Goal: Task Accomplishment & Management: Use online tool/utility

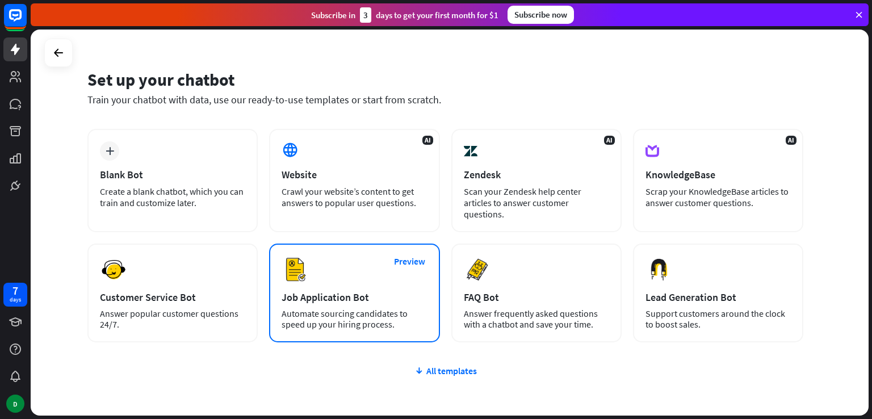
scroll to position [22, 0]
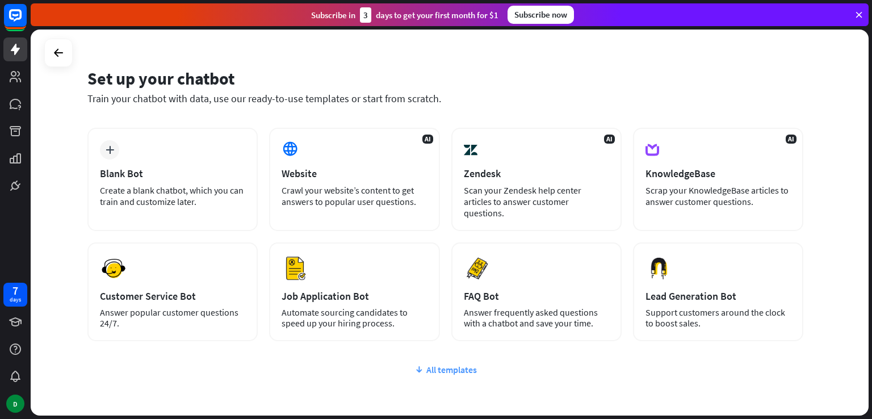
click at [424, 364] on div "All templates" at bounding box center [445, 369] width 716 height 11
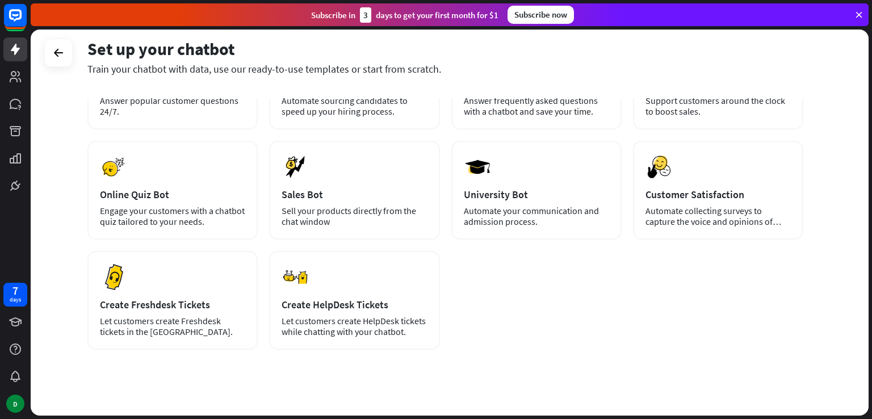
scroll to position [234, 0]
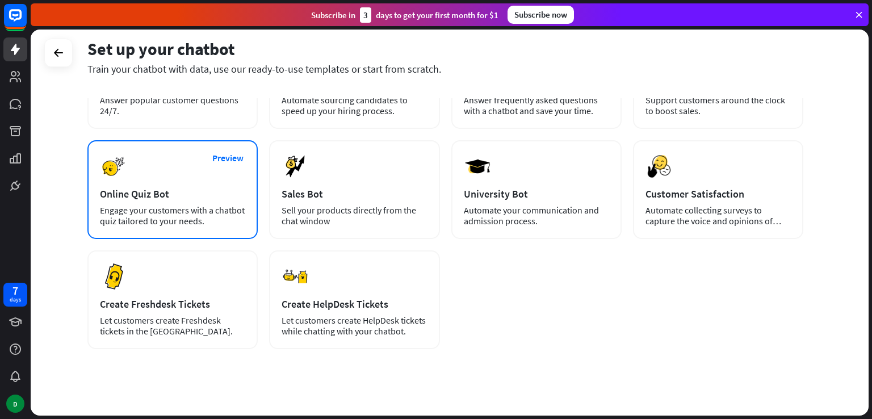
click at [200, 187] on div "Online Quiz Bot" at bounding box center [172, 193] width 145 height 13
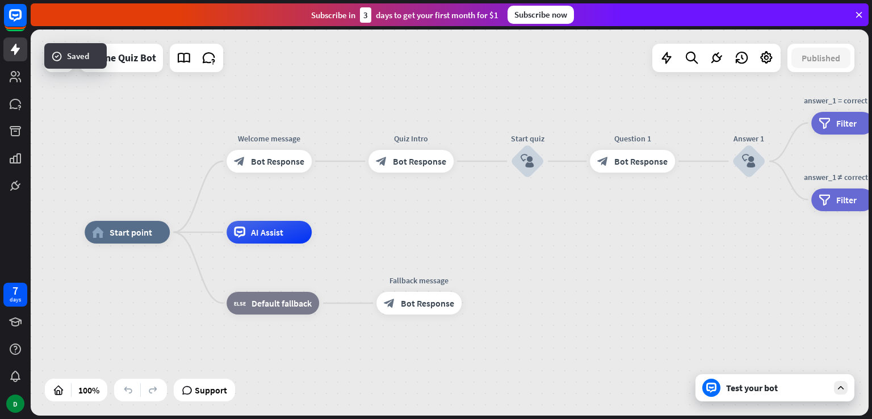
drag, startPoint x: 513, startPoint y: 222, endPoint x: 397, endPoint y: 232, distance: 116.2
click at [397, 232] on div "home_2 Start point Welcome message block_bot_response Bot Response Quiz Intro b…" at bounding box center [450, 223] width 838 height 386
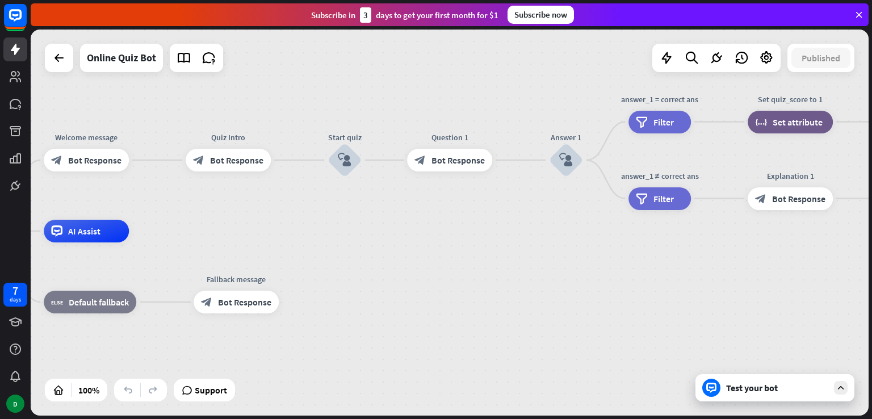
drag, startPoint x: 626, startPoint y: 232, endPoint x: 445, endPoint y: 231, distance: 180.6
click at [445, 231] on div "home_2 Start point Welcome message block_bot_response Bot Response Quiz Intro b…" at bounding box center [321, 424] width 838 height 386
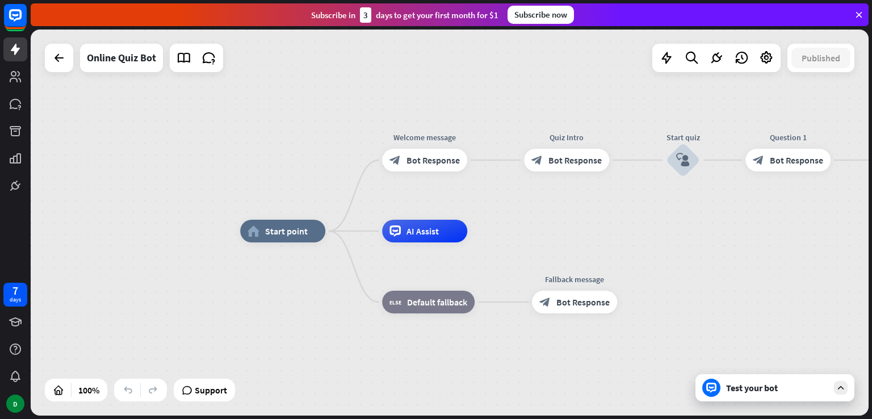
drag, startPoint x: 416, startPoint y: 260, endPoint x: 754, endPoint y: 260, distance: 338.4
click at [754, 260] on div "home_2 Start point Welcome message block_bot_response Bot Response Quiz Intro b…" at bounding box center [659, 424] width 838 height 386
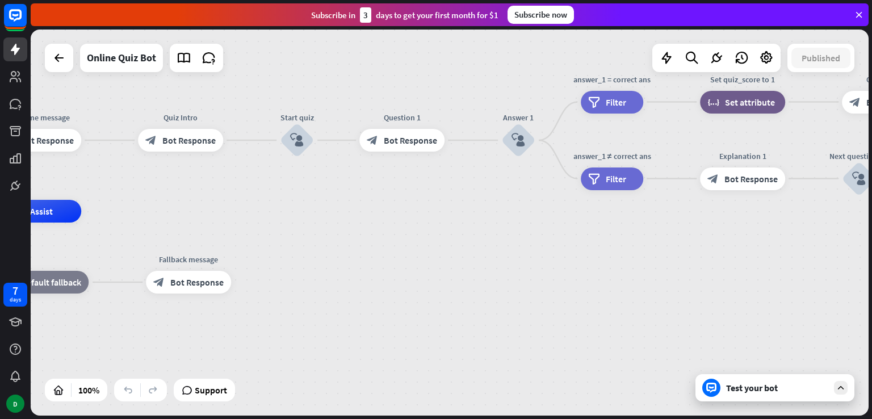
drag, startPoint x: 811, startPoint y: 205, endPoint x: 430, endPoint y: 182, distance: 381.7
click at [430, 182] on div "home_2 Start point Welcome message block_bot_response Bot Response Quiz Intro b…" at bounding box center [450, 223] width 838 height 386
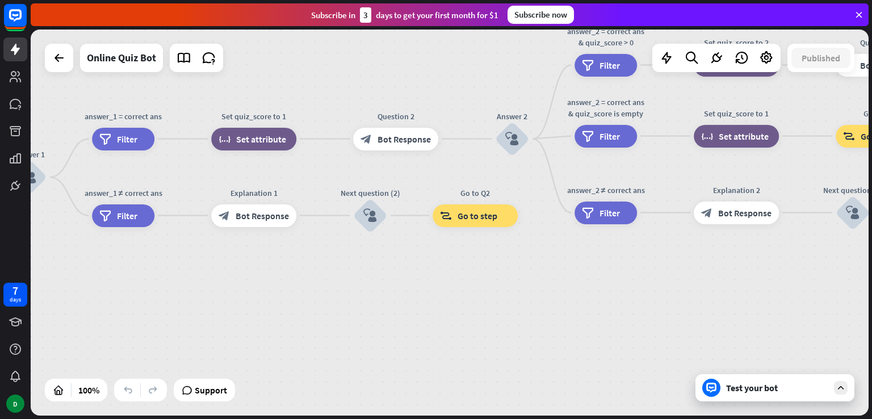
drag, startPoint x: 665, startPoint y: 266, endPoint x: 175, endPoint y: 306, distance: 491.1
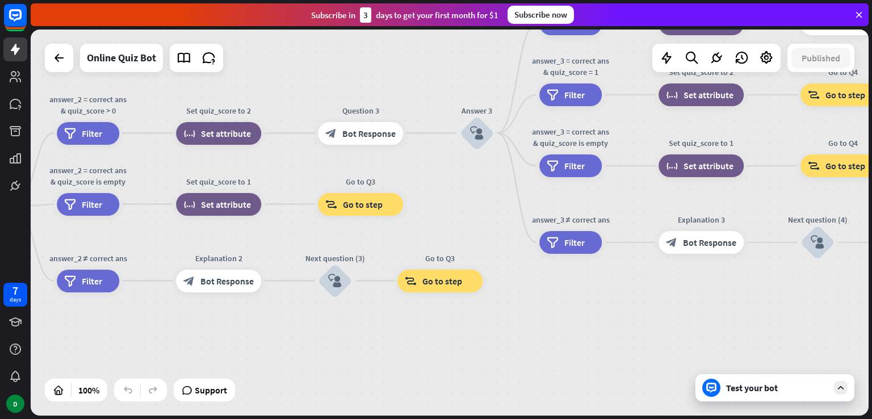
drag, startPoint x: 518, startPoint y: 275, endPoint x: 0, endPoint y: 344, distance: 522.3
click at [0, 344] on div "7 days D close Product Help First steps Get started with ChatBot Help Center Fo…" at bounding box center [436, 209] width 872 height 419
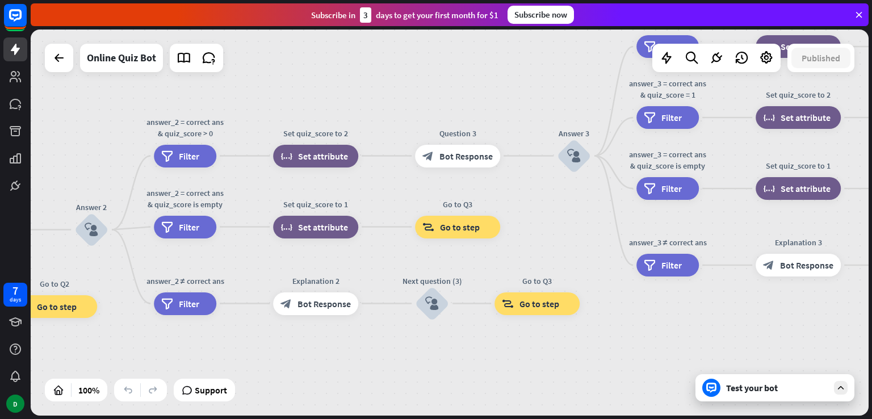
drag, startPoint x: 642, startPoint y: 330, endPoint x: 859, endPoint y: 304, distance: 217.9
click at [859, 304] on div "home_2 Start point Welcome message block_bot_response Bot Response Quiz Intro b…" at bounding box center [450, 223] width 838 height 386
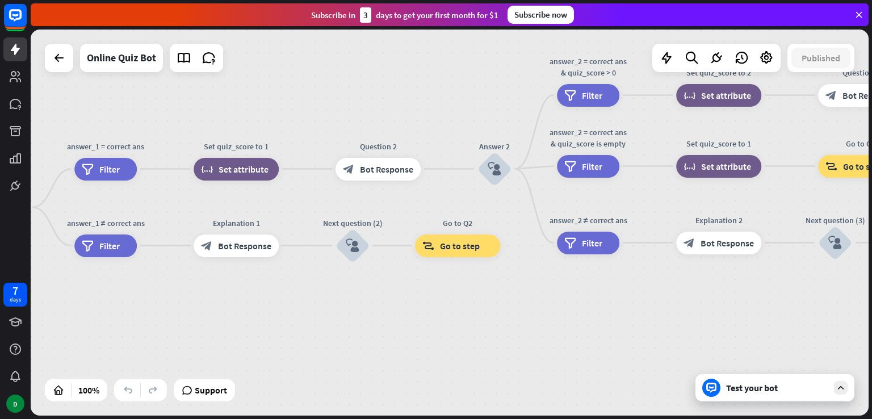
drag, startPoint x: 442, startPoint y: 345, endPoint x: 742, endPoint y: 328, distance: 299.8
click at [742, 328] on div "home_2 Start point Welcome message block_bot_response Bot Response Quiz Intro b…" at bounding box center [450, 223] width 838 height 386
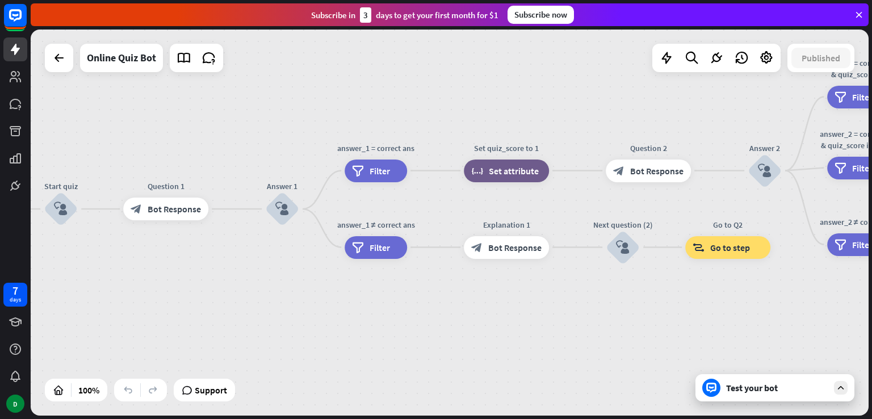
drag, startPoint x: 383, startPoint y: 336, endPoint x: 646, endPoint y: 337, distance: 262.4
click at [646, 337] on div "home_2 Start point Welcome message block_bot_response Bot Response Quiz Intro b…" at bounding box center [450, 223] width 838 height 386
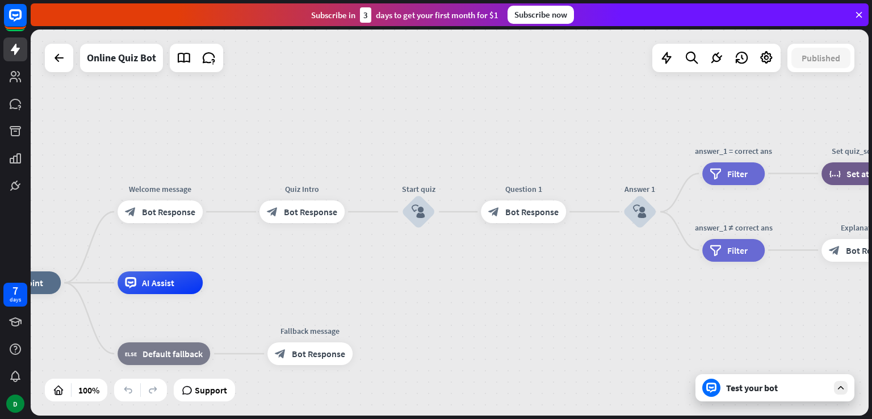
drag, startPoint x: 339, startPoint y: 334, endPoint x: 697, endPoint y: 337, distance: 357.8
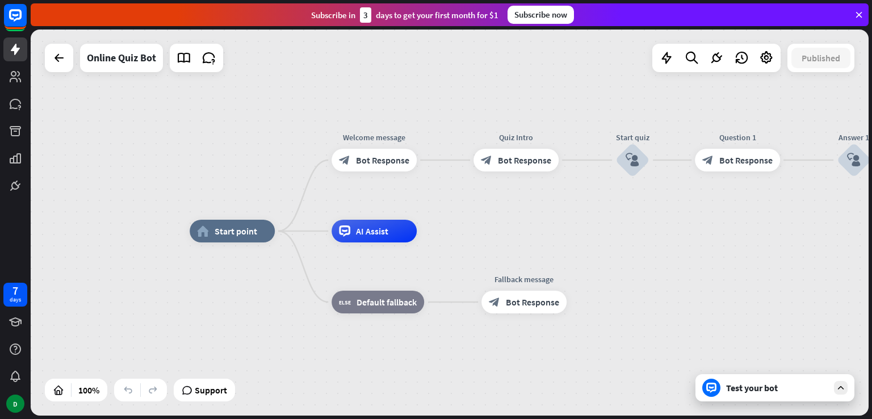
drag, startPoint x: 478, startPoint y: 333, endPoint x: 692, endPoint y: 281, distance: 220.2
click at [692, 281] on div "home_2 Start point Welcome message block_bot_response Bot Response Quiz Intro b…" at bounding box center [609, 424] width 838 height 386
click at [61, 65] on div at bounding box center [59, 58] width 23 height 23
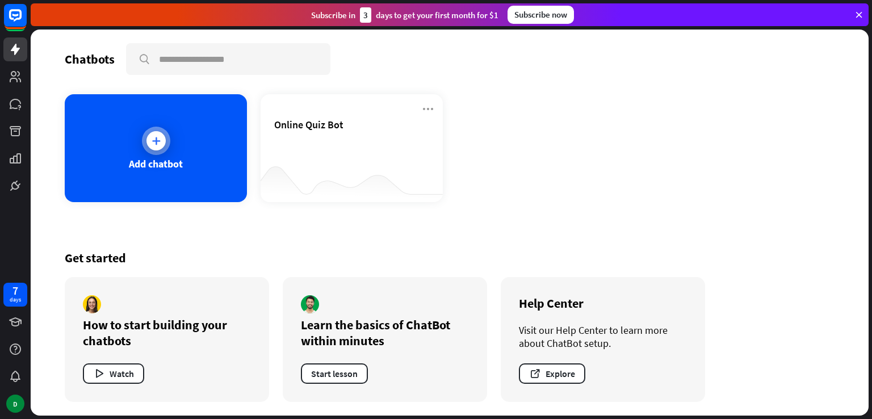
click at [156, 133] on div at bounding box center [156, 140] width 19 height 19
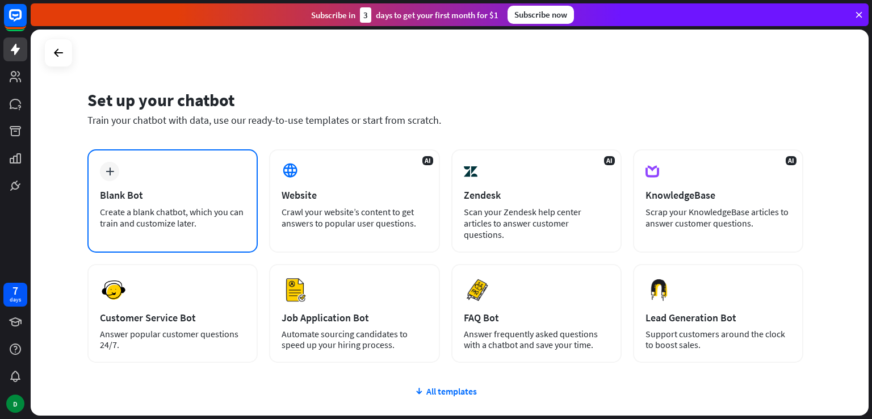
click at [228, 210] on div "Create a blank chatbot, which you can train and customize later." at bounding box center [172, 217] width 145 height 23
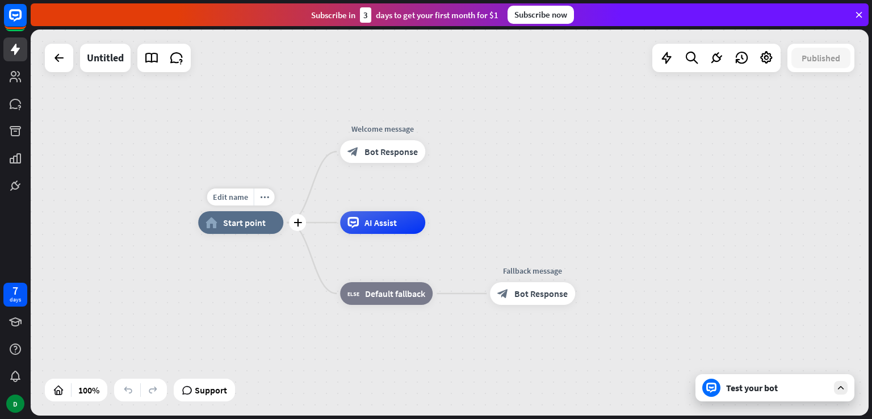
click at [254, 224] on span "Start point" at bounding box center [244, 222] width 43 height 11
click at [311, 145] on div "Edit name more_horiz home_2 Start point Welcome message block_bot_response Bot …" at bounding box center [450, 223] width 838 height 386
click at [385, 152] on span "Bot Response" at bounding box center [391, 151] width 53 height 11
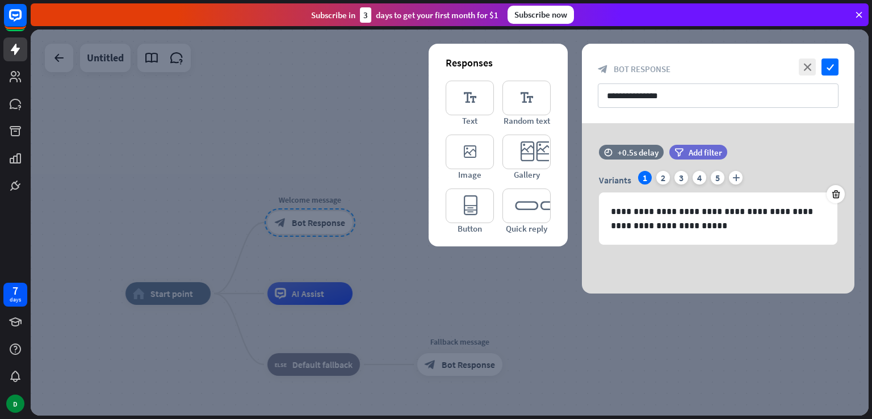
click at [602, 257] on div "**********" at bounding box center [718, 208] width 273 height 170
click at [402, 103] on div at bounding box center [450, 223] width 838 height 386
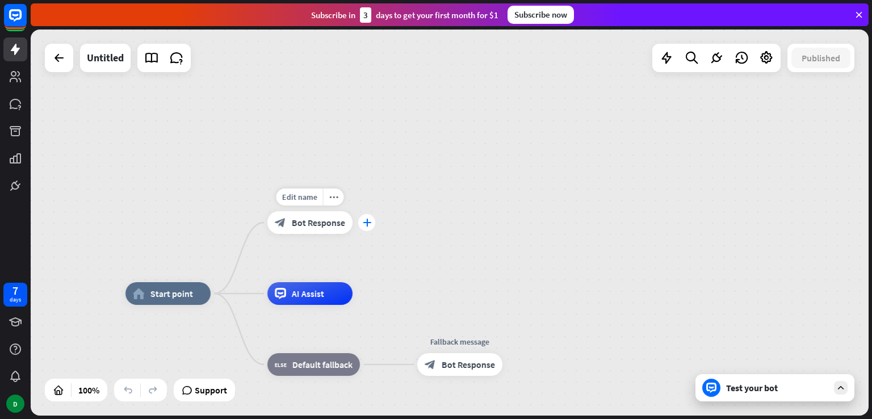
click at [363, 225] on icon "plus" at bounding box center [367, 223] width 9 height 8
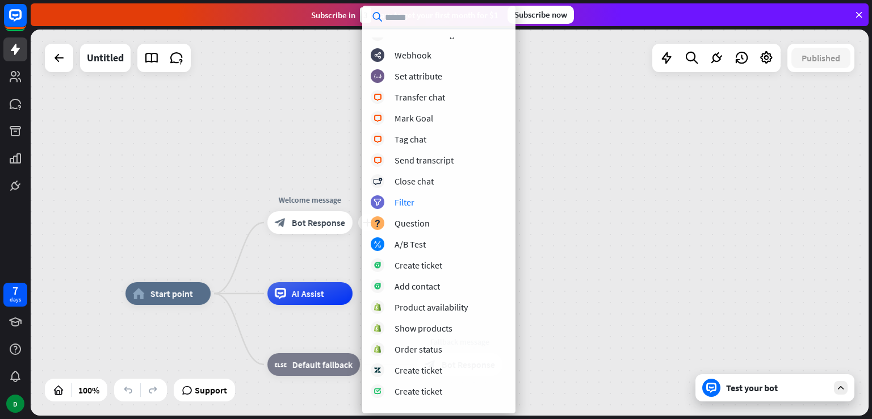
scroll to position [255, 0]
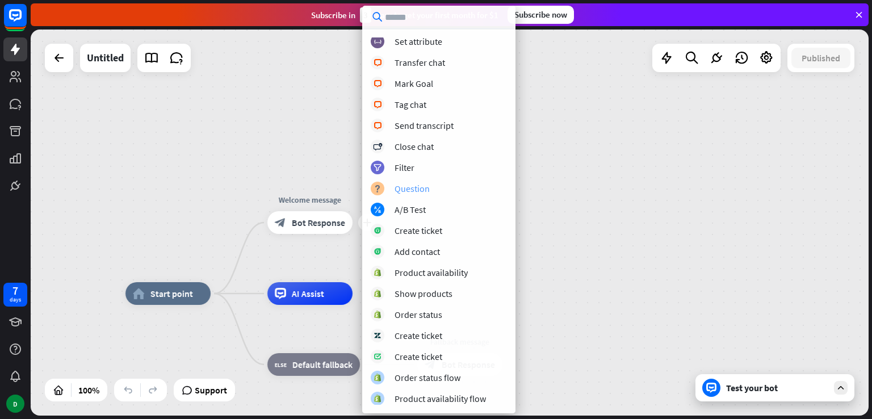
click at [410, 190] on div "Question" at bounding box center [412, 188] width 35 height 11
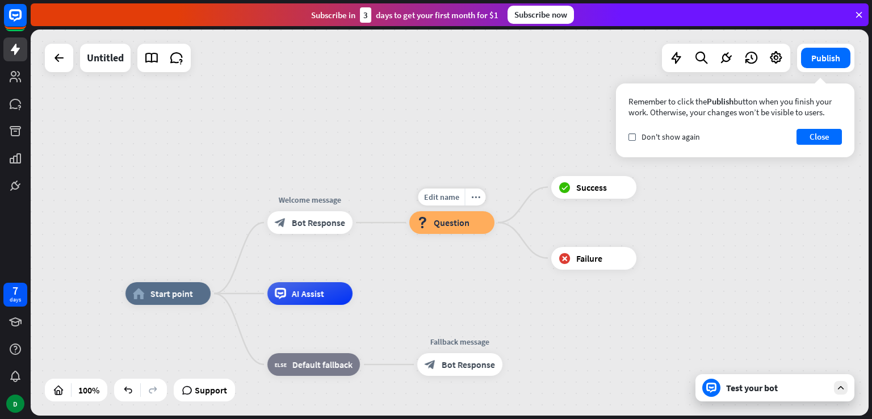
click at [460, 223] on span "Question" at bounding box center [452, 222] width 36 height 11
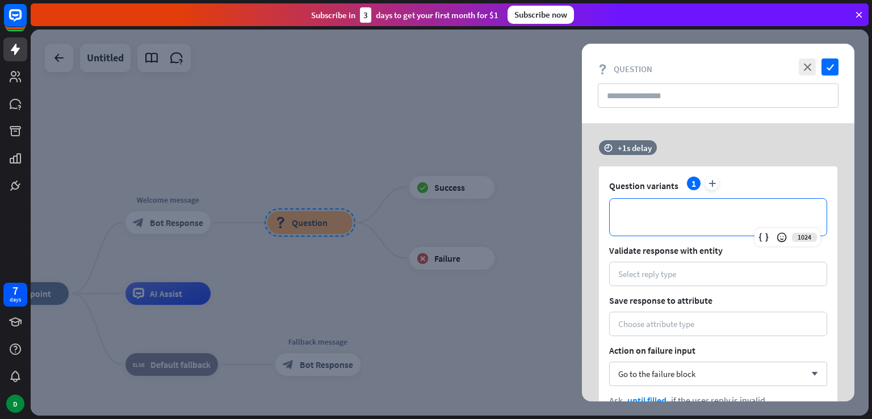
click at [645, 219] on p "**********" at bounding box center [718, 217] width 194 height 14
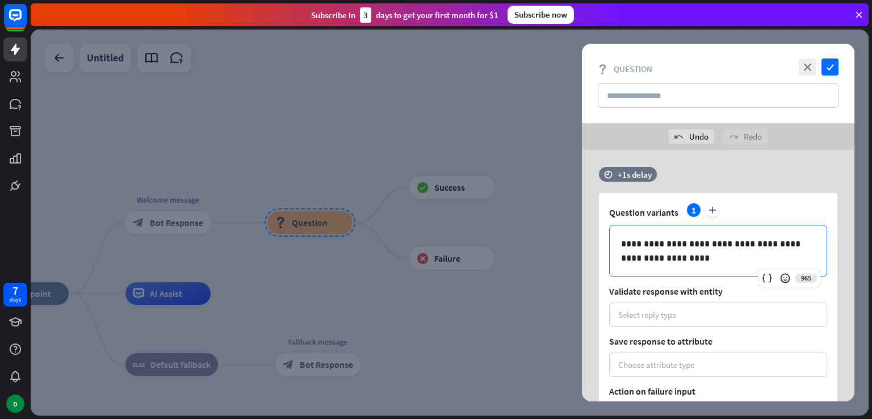
scroll to position [131, 0]
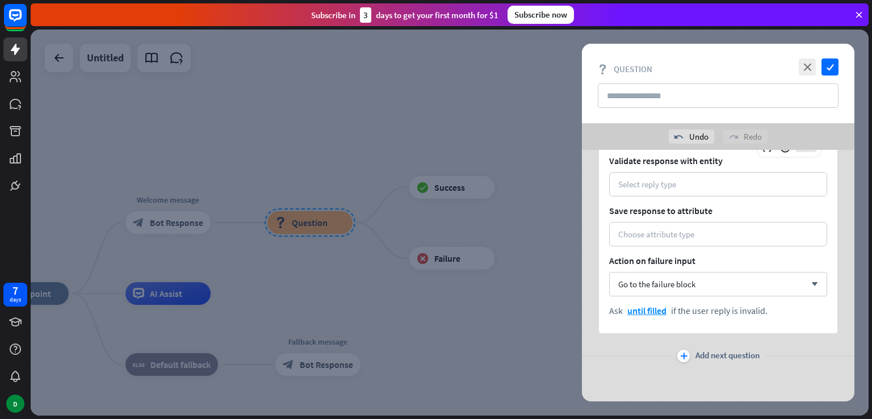
click at [548, 294] on div at bounding box center [450, 223] width 838 height 386
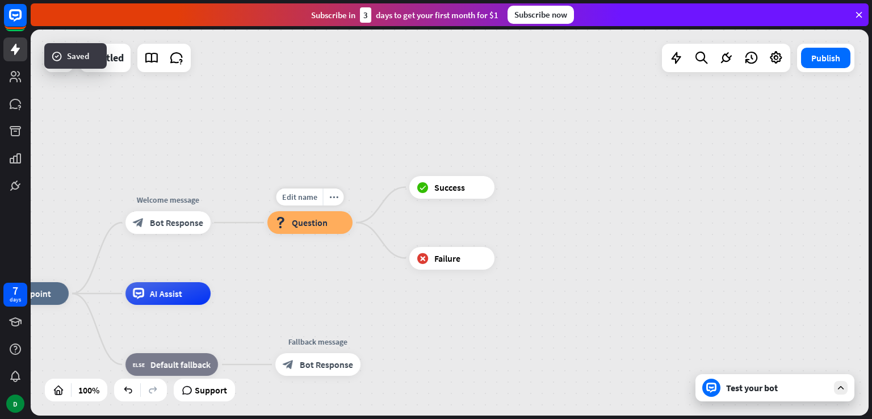
click at [320, 228] on span "Question" at bounding box center [310, 222] width 36 height 11
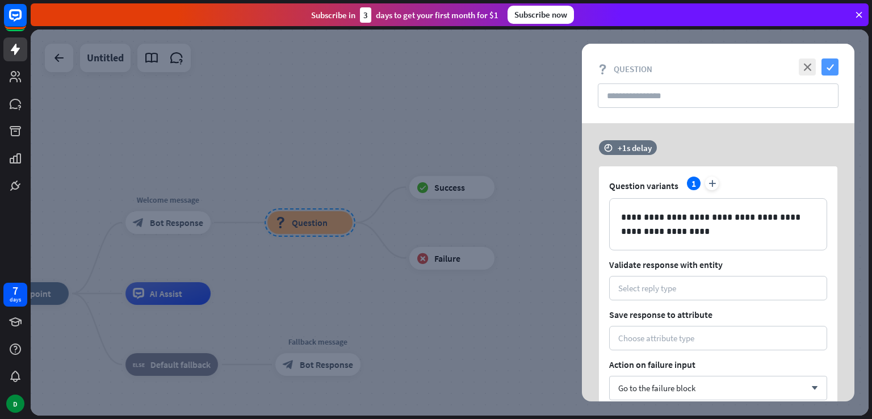
click at [830, 69] on icon "check" at bounding box center [830, 66] width 17 height 17
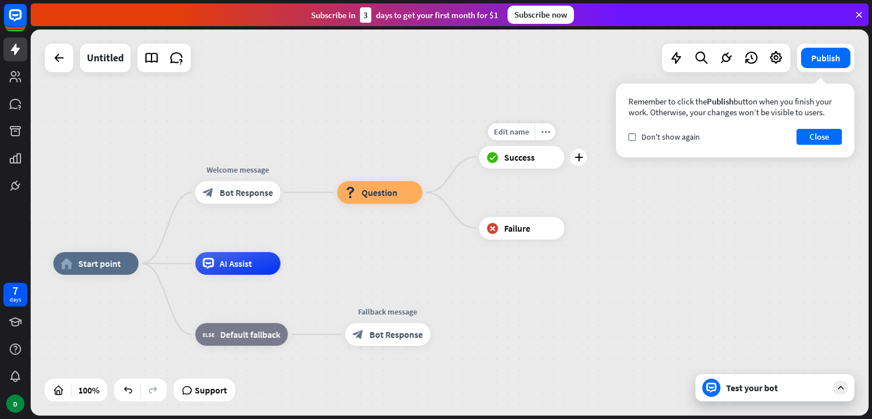
click at [528, 162] on span "Success" at bounding box center [519, 157] width 31 height 11
click at [363, 198] on span "Question" at bounding box center [380, 192] width 36 height 11
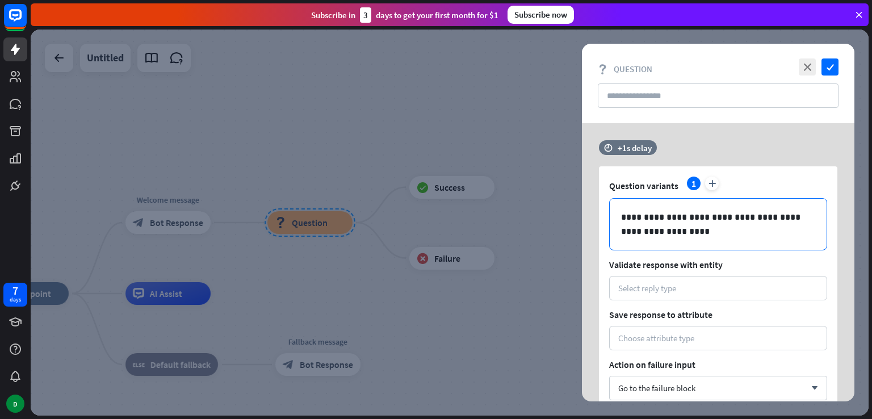
scroll to position [104, 0]
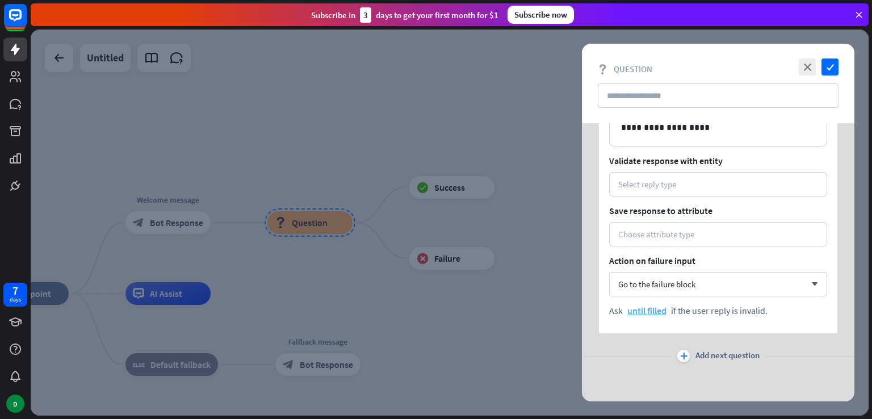
click at [646, 312] on span "until filled" at bounding box center [646, 310] width 39 height 11
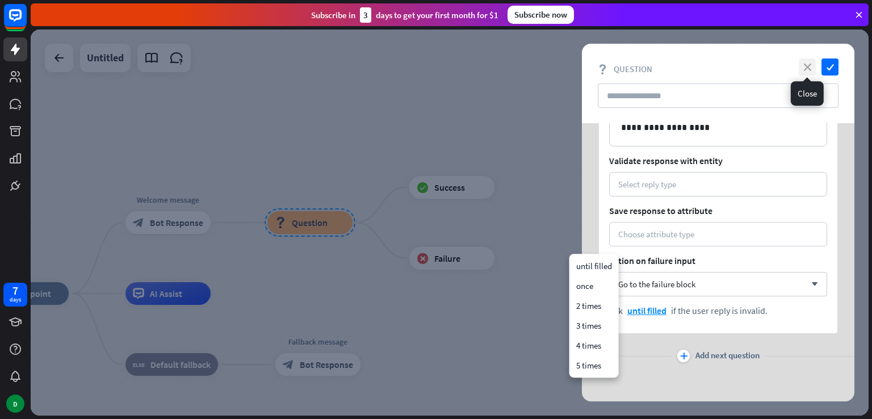
click at [807, 69] on icon "close" at bounding box center [807, 66] width 17 height 17
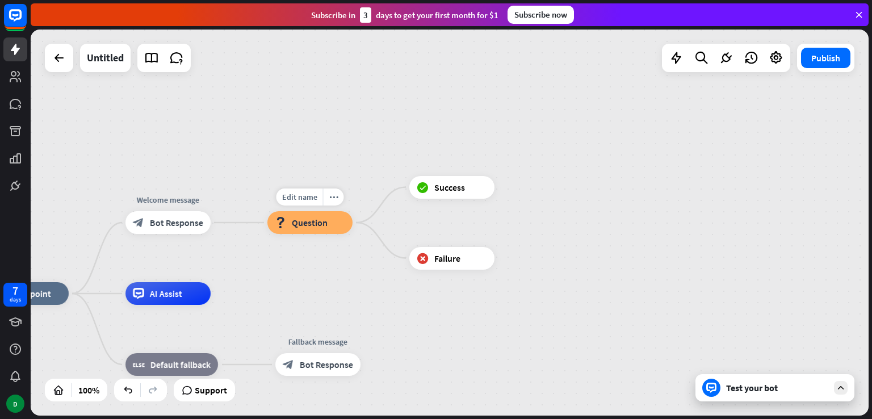
drag, startPoint x: 315, startPoint y: 244, endPoint x: 314, endPoint y: 232, distance: 11.4
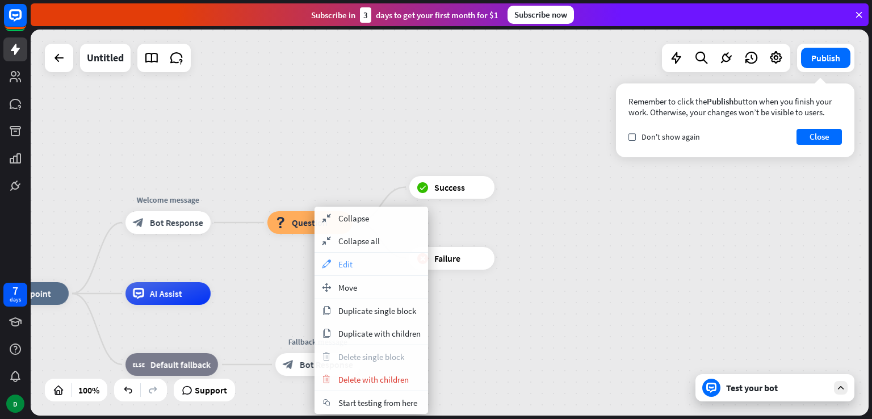
click at [336, 263] on div "appearance Edit" at bounding box center [372, 264] width 114 height 23
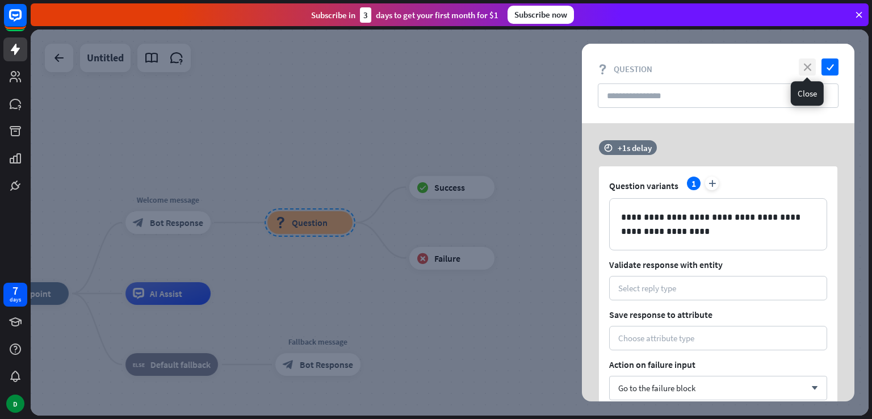
click at [811, 65] on icon "close" at bounding box center [807, 66] width 17 height 17
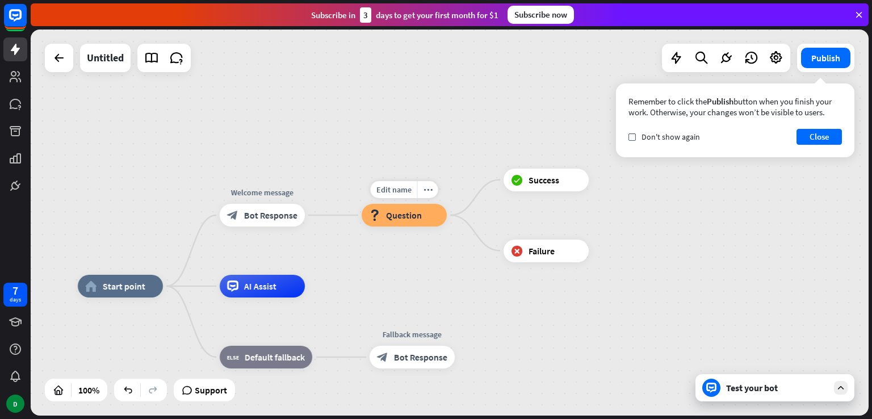
click at [391, 214] on span "Question" at bounding box center [404, 215] width 36 height 11
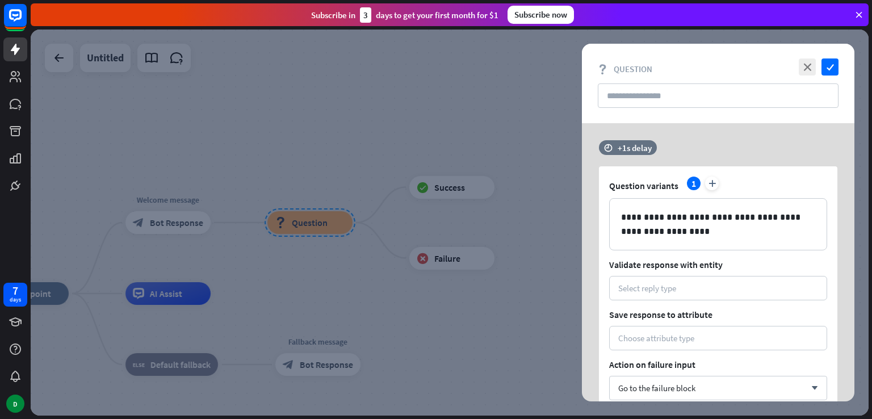
click at [392, 200] on div at bounding box center [450, 223] width 838 height 386
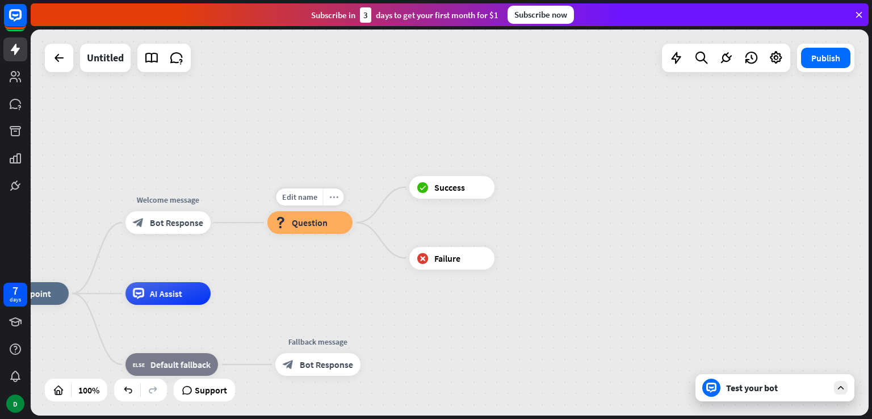
click at [335, 195] on icon "more_horiz" at bounding box center [333, 197] width 9 height 9
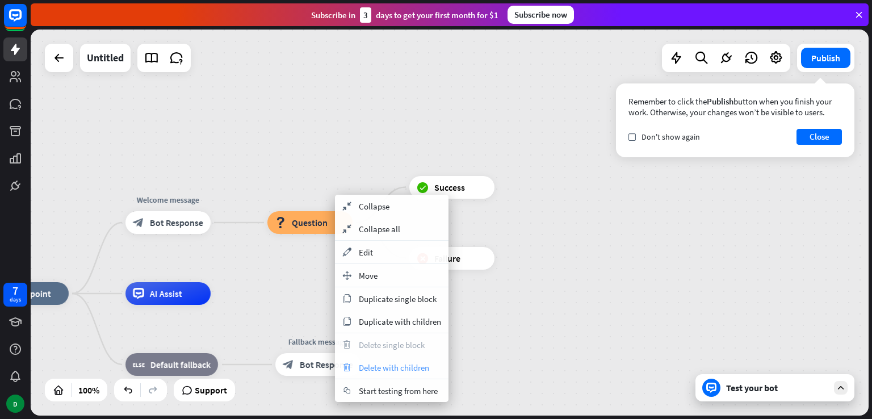
click at [375, 364] on span "Delete with children" at bounding box center [394, 367] width 70 height 11
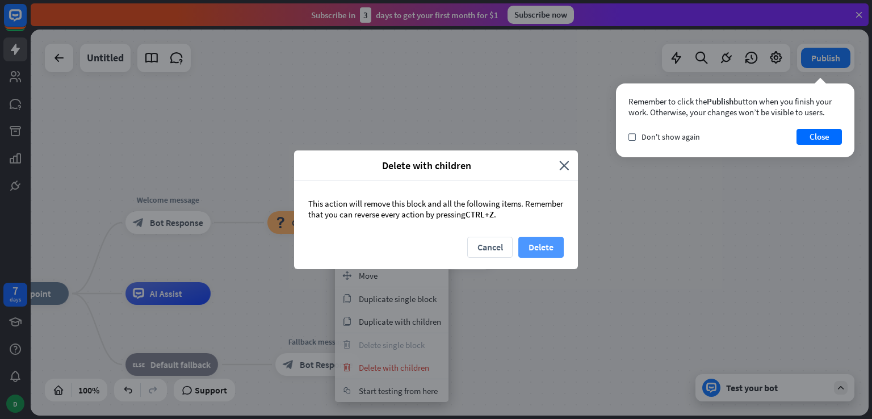
click at [550, 246] on button "Delete" at bounding box center [540, 247] width 45 height 21
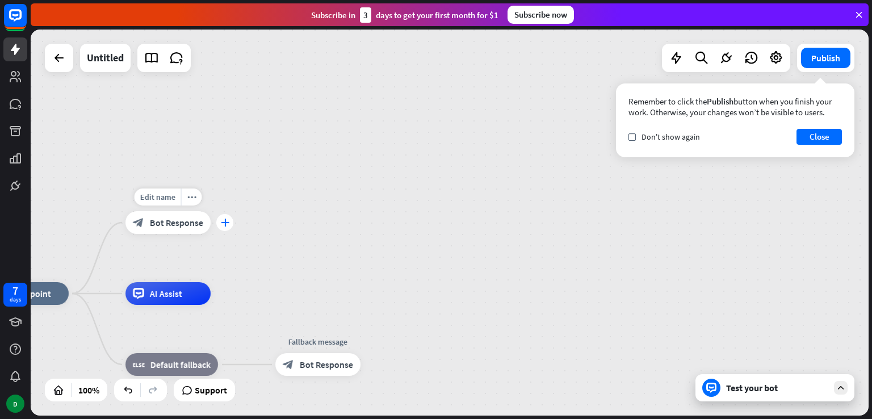
click at [224, 219] on icon "plus" at bounding box center [225, 223] width 9 height 8
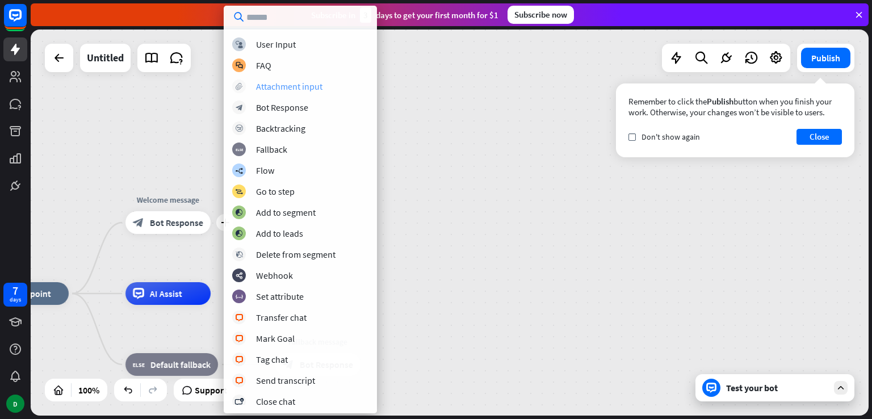
click at [305, 86] on div "Attachment input" at bounding box center [289, 86] width 66 height 11
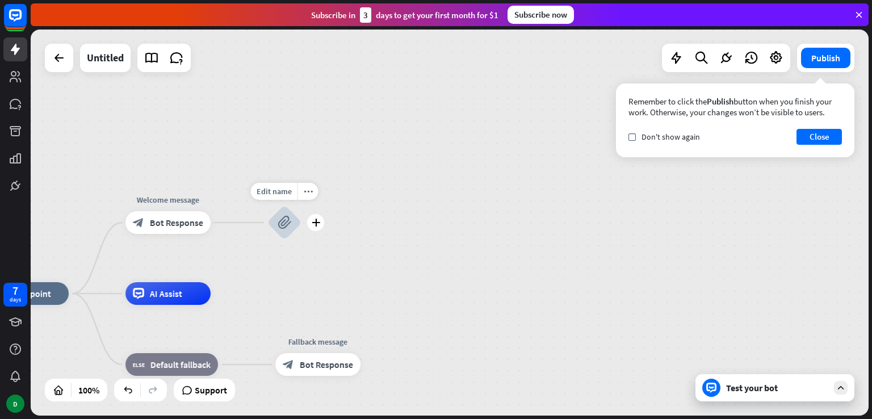
click at [302, 232] on div "Edit name more_horiz plus block_attachment" at bounding box center [284, 223] width 34 height 34
click at [317, 228] on div "plus" at bounding box center [315, 222] width 17 height 17
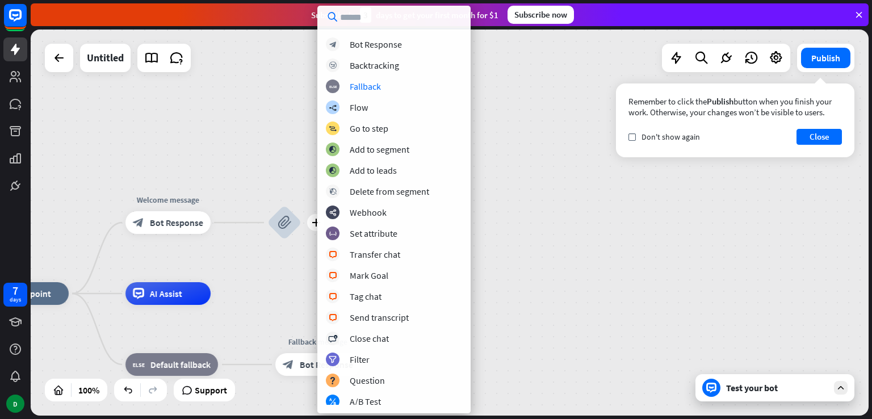
click at [291, 123] on div "home_2 Start point Welcome message block_bot_response Bot Response plus block_a…" at bounding box center [450, 223] width 838 height 386
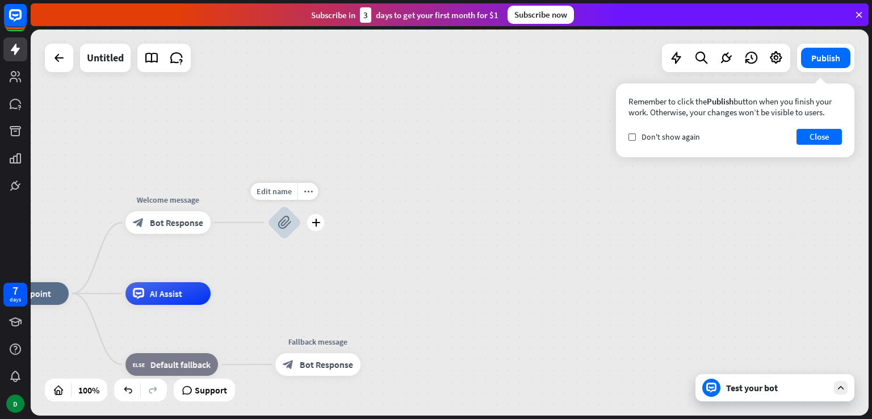
click at [282, 227] on icon "block_attachment" at bounding box center [285, 223] width 14 height 14
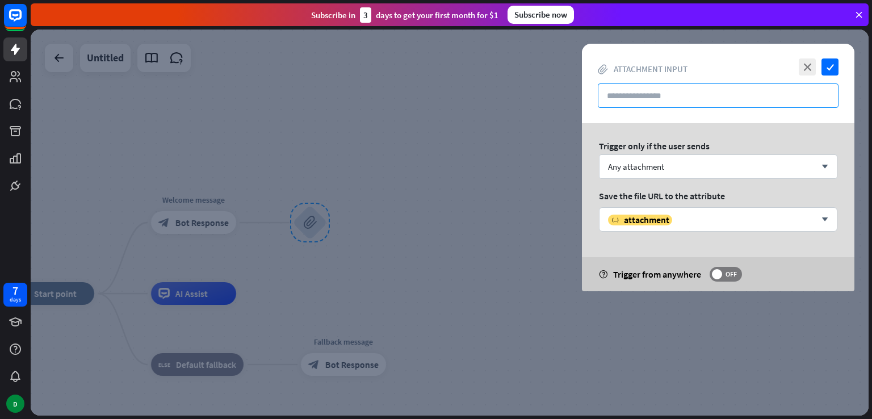
click at [680, 94] on input "text" at bounding box center [718, 95] width 241 height 24
paste input "**********"
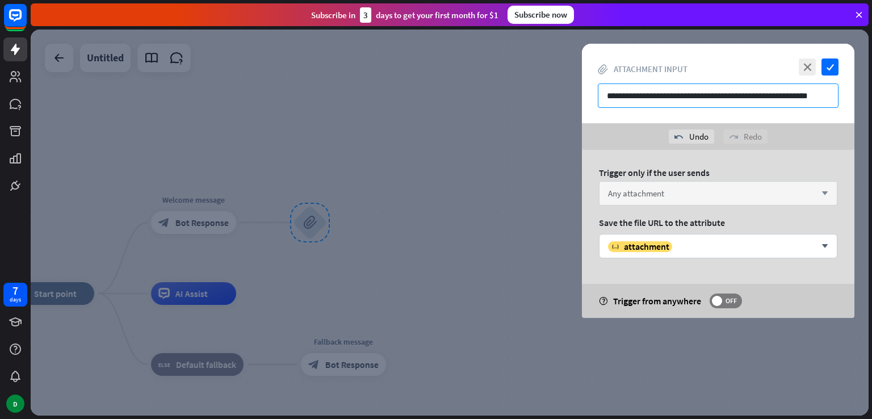
type input "**********"
click at [675, 191] on div "Any attachment arrow_down" at bounding box center [718, 193] width 238 height 24
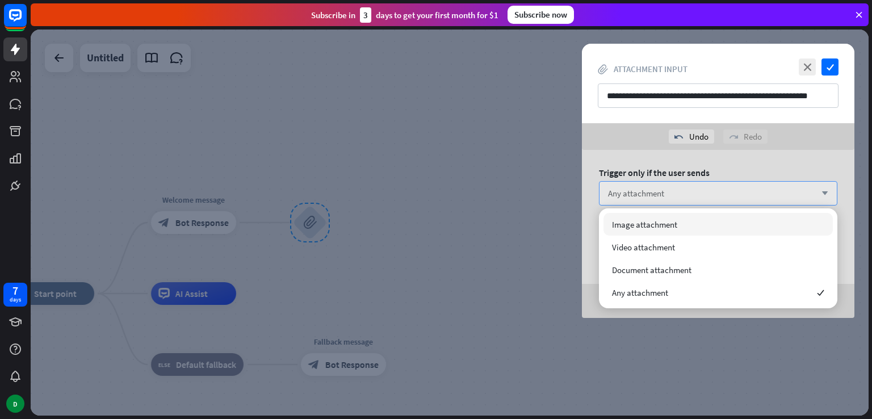
click at [674, 192] on div "Any attachment arrow_down" at bounding box center [718, 193] width 238 height 24
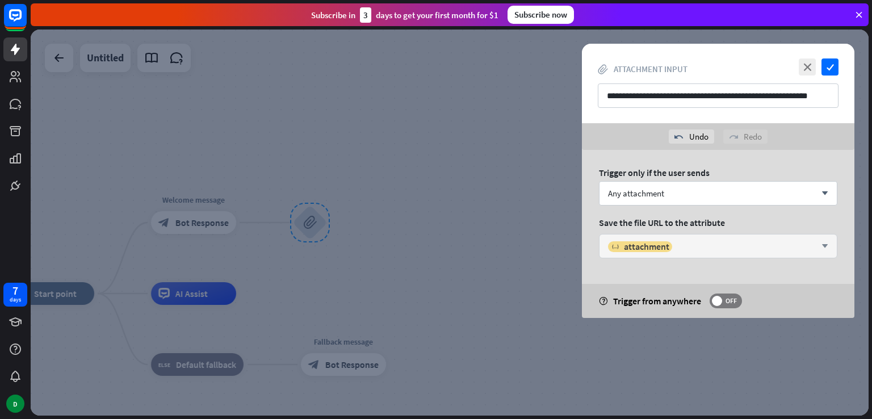
click at [827, 249] on icon "arrow_down" at bounding box center [822, 246] width 12 height 7
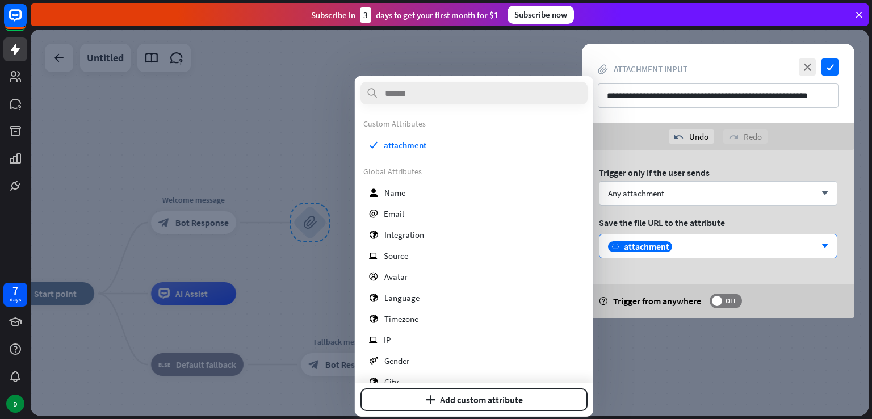
click at [233, 151] on div at bounding box center [450, 223] width 838 height 386
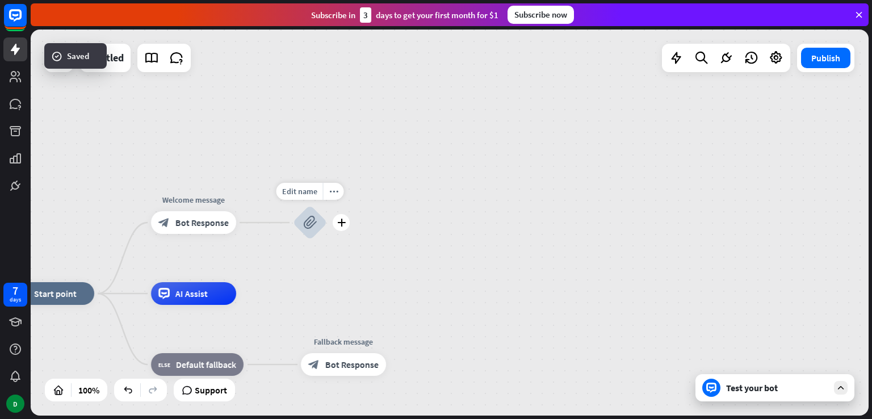
click at [313, 221] on icon "block_attachment" at bounding box center [310, 223] width 14 height 14
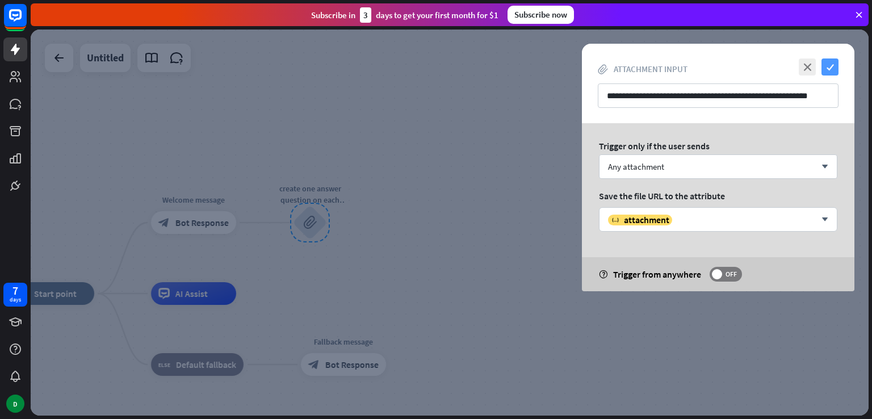
click at [828, 72] on icon "check" at bounding box center [830, 66] width 17 height 17
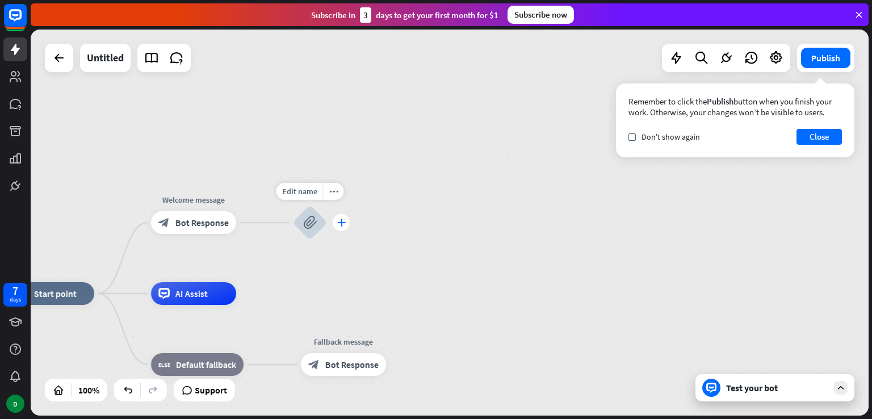
click at [344, 223] on icon "plus" at bounding box center [341, 223] width 9 height 8
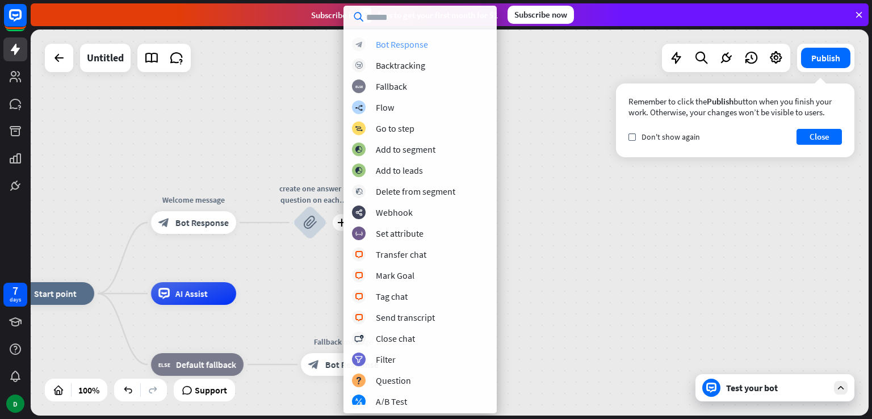
click at [403, 49] on div "Bot Response" at bounding box center [402, 44] width 52 height 11
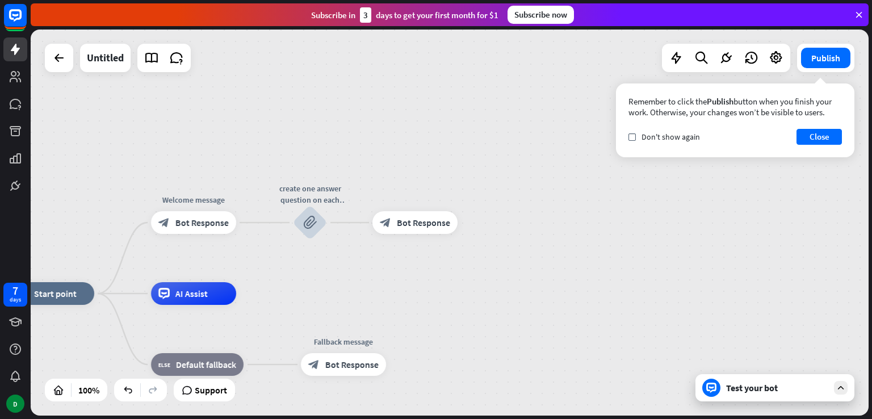
click at [735, 210] on div "home_2 Start point Welcome message block_bot_response Bot Response create one a…" at bounding box center [450, 223] width 838 height 386
click at [631, 139] on label "check" at bounding box center [632, 136] width 7 height 7
click at [808, 140] on button "Close" at bounding box center [819, 137] width 45 height 16
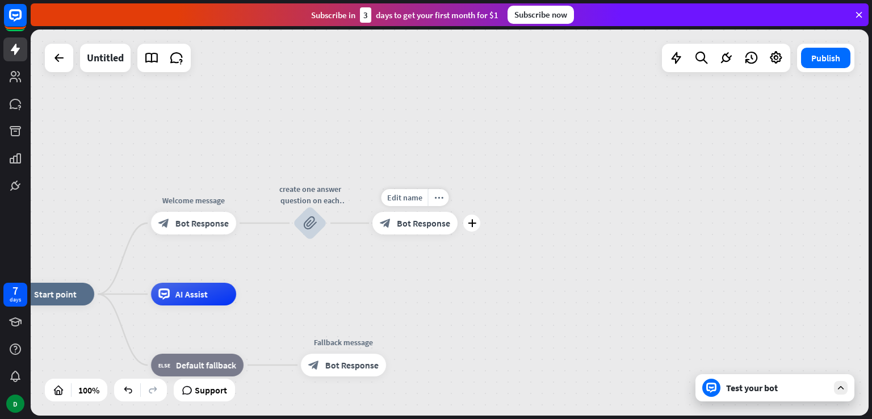
click at [409, 228] on span "Bot Response" at bounding box center [423, 222] width 53 height 11
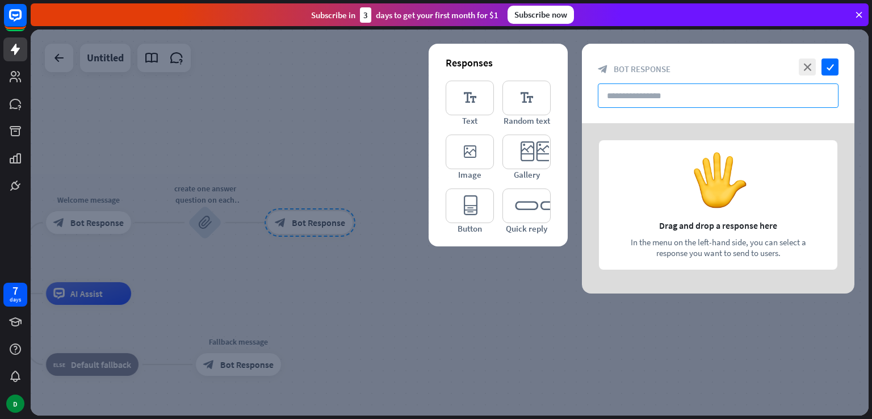
click at [659, 95] on input "text" at bounding box center [718, 95] width 241 height 24
paste input "**********"
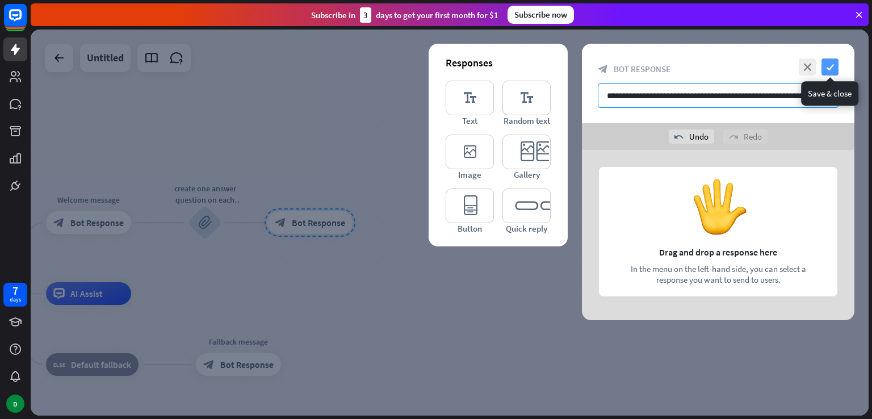
type input "**********"
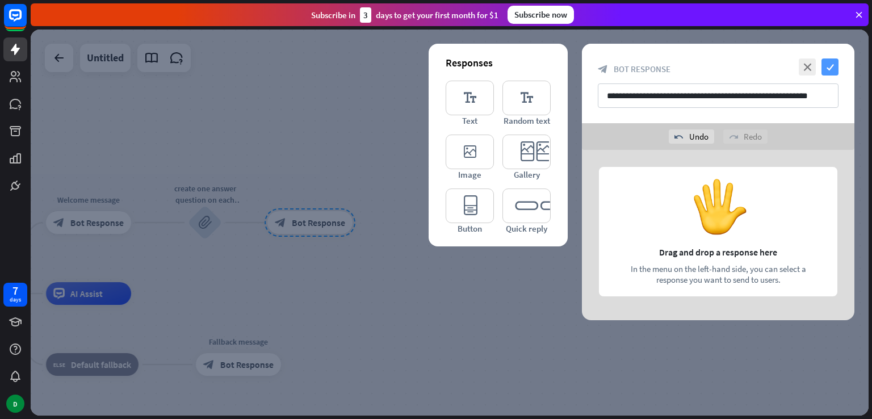
click at [831, 68] on icon "check" at bounding box center [830, 66] width 17 height 17
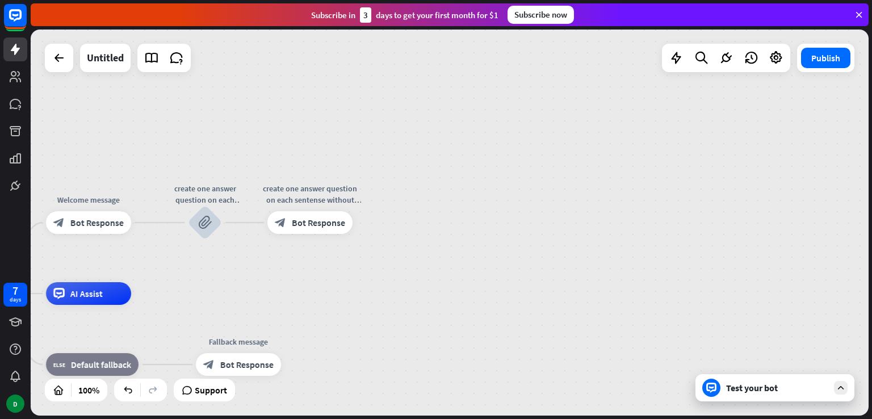
click at [732, 392] on div "Test your bot" at bounding box center [777, 387] width 102 height 11
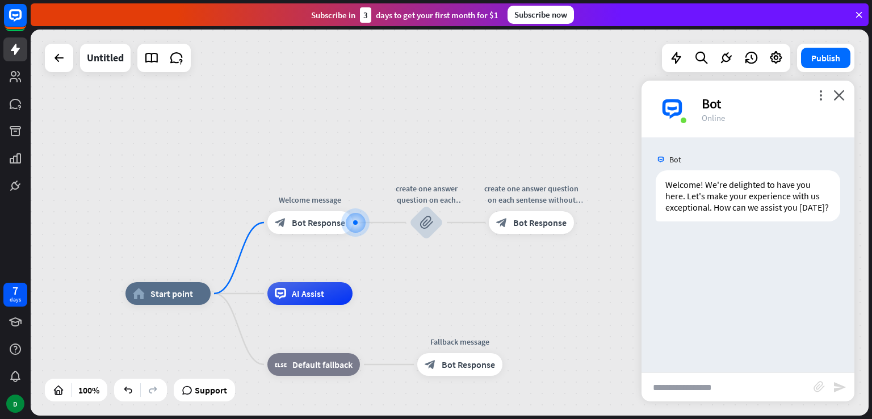
click at [772, 390] on input "text" at bounding box center [728, 387] width 172 height 28
paste input "**********"
type input "**********"
click at [839, 386] on icon "send" at bounding box center [840, 387] width 14 height 14
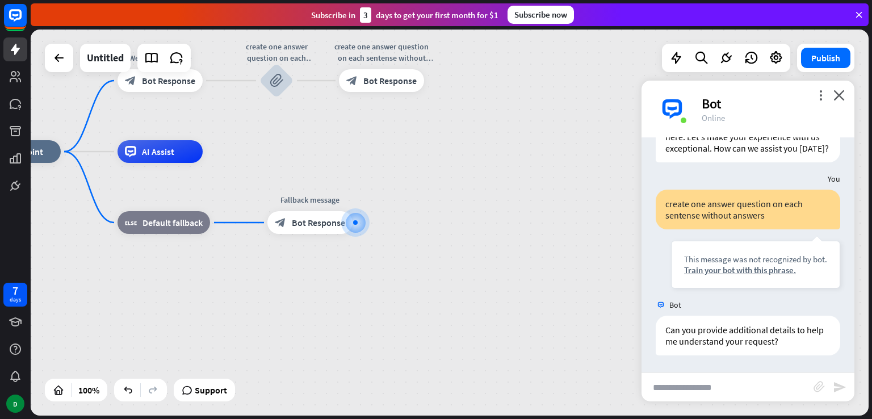
scroll to position [70, 0]
click at [818, 389] on icon "block_attachment" at bounding box center [819, 386] width 11 height 11
click at [772, 369] on div "Image" at bounding box center [757, 365] width 98 height 20
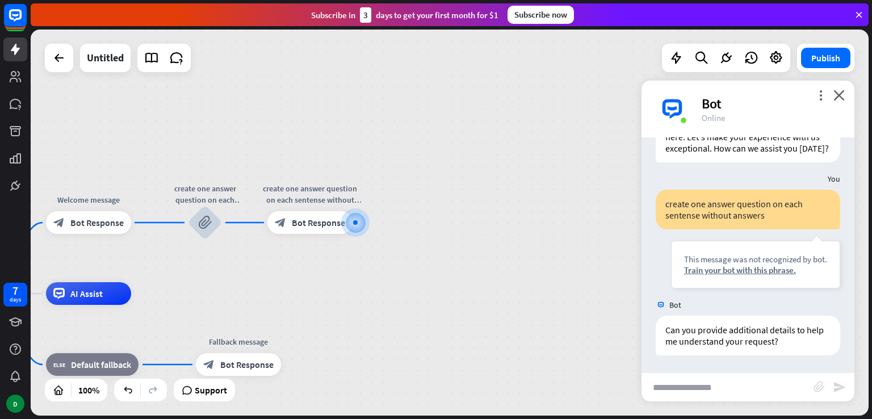
click at [811, 391] on input "text" at bounding box center [728, 387] width 172 height 28
click at [818, 388] on icon "block_attachment" at bounding box center [819, 386] width 11 height 11
click at [763, 364] on div "Image" at bounding box center [757, 365] width 98 height 20
click at [731, 391] on input "text" at bounding box center [728, 387] width 172 height 28
click at [820, 386] on icon "block_attachment" at bounding box center [819, 386] width 11 height 11
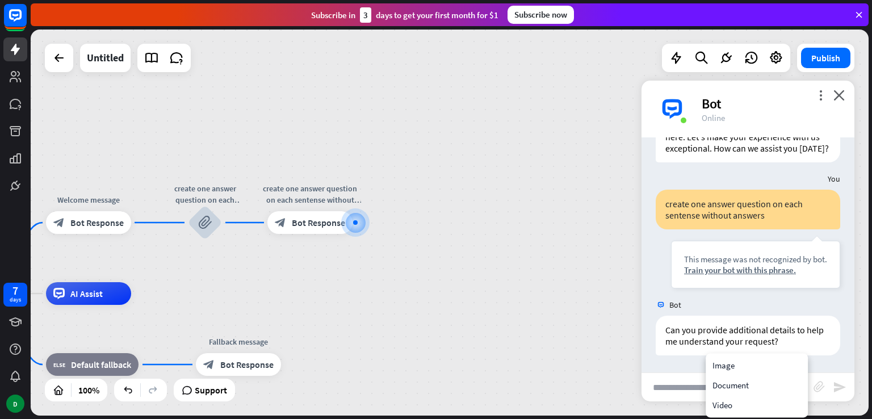
click at [388, 252] on div "home_2 Start point Welcome message block_bot_response Bot Response create one a…" at bounding box center [450, 223] width 838 height 386
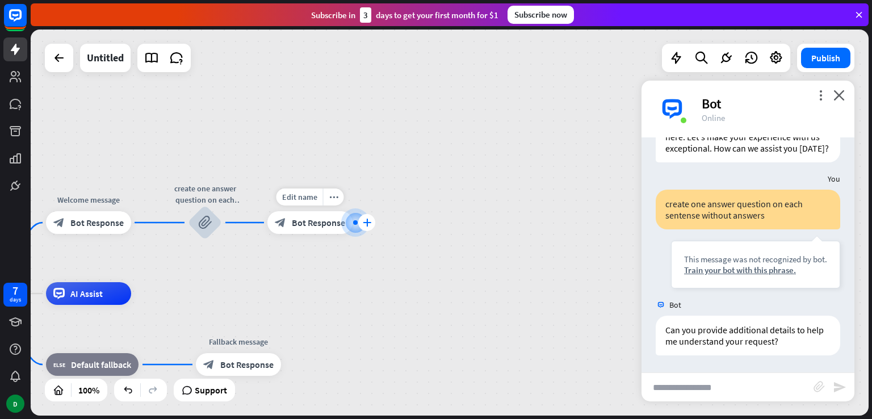
click at [361, 222] on div "plus" at bounding box center [366, 222] width 17 height 17
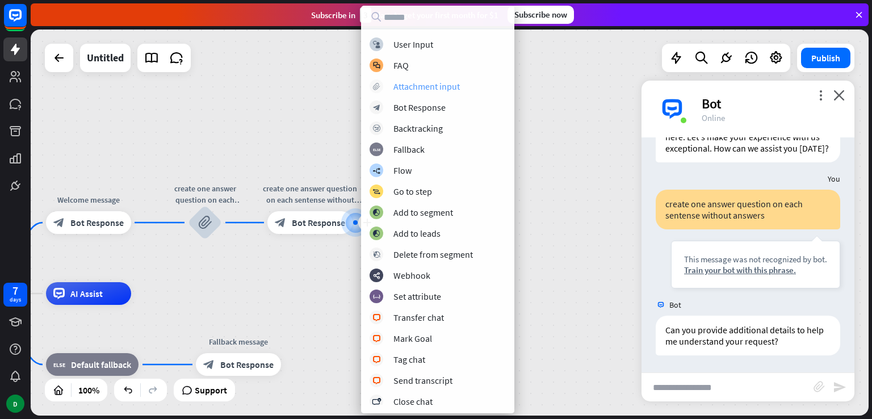
click at [443, 86] on div "Attachment input" at bounding box center [427, 86] width 66 height 11
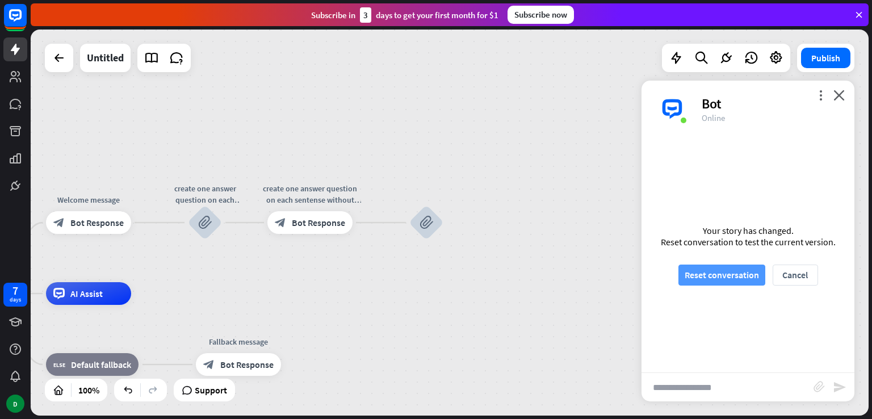
click at [729, 276] on button "Reset conversation" at bounding box center [722, 275] width 87 height 21
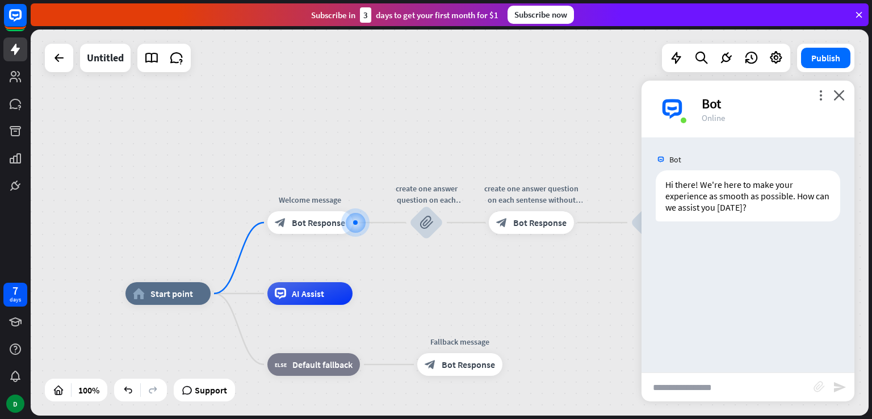
click at [820, 389] on icon "block_attachment" at bounding box center [819, 386] width 11 height 11
click at [758, 363] on div "Image" at bounding box center [757, 365] width 98 height 20
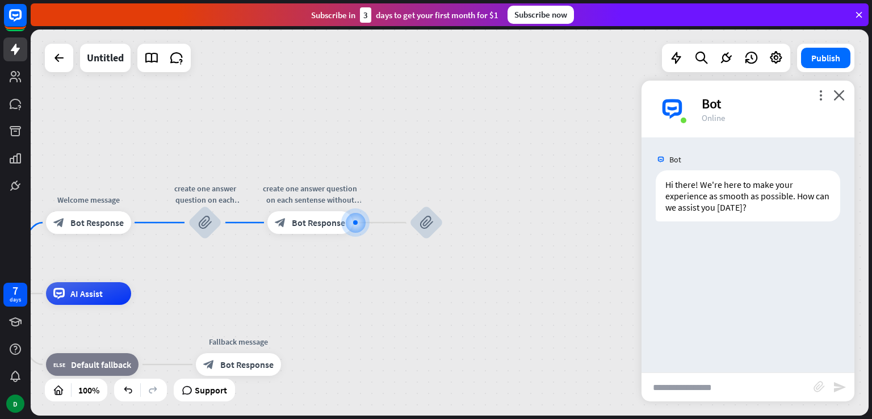
click at [745, 384] on input "text" at bounding box center [728, 387] width 172 height 28
paste input "**********"
type input "**********"
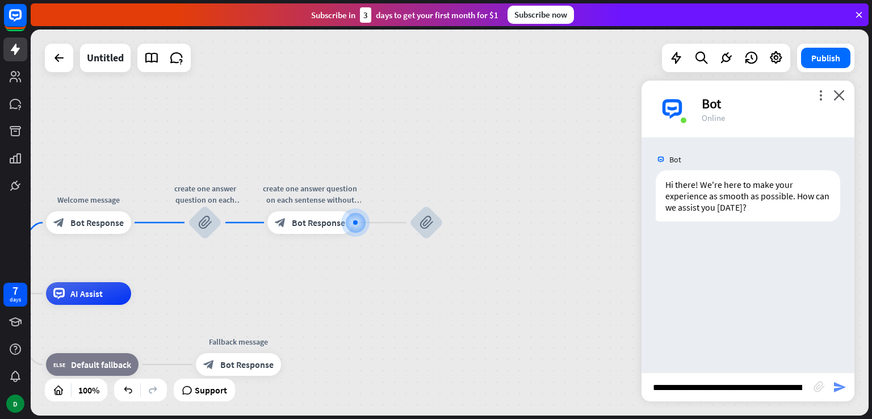
click at [840, 389] on icon "send" at bounding box center [840, 387] width 14 height 14
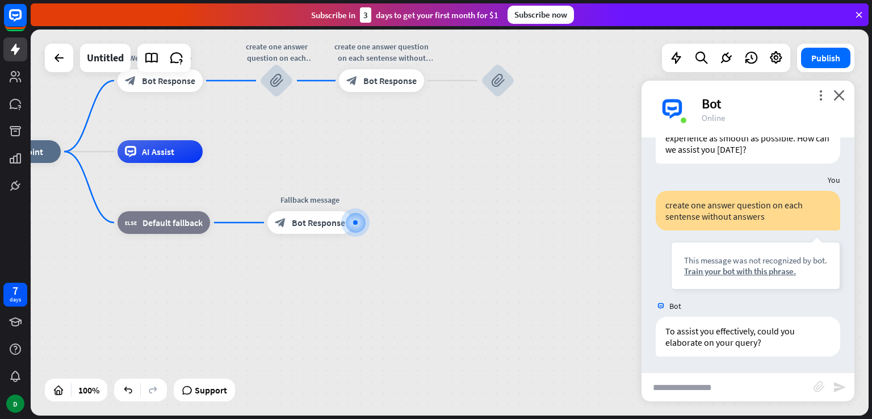
scroll to position [59, 0]
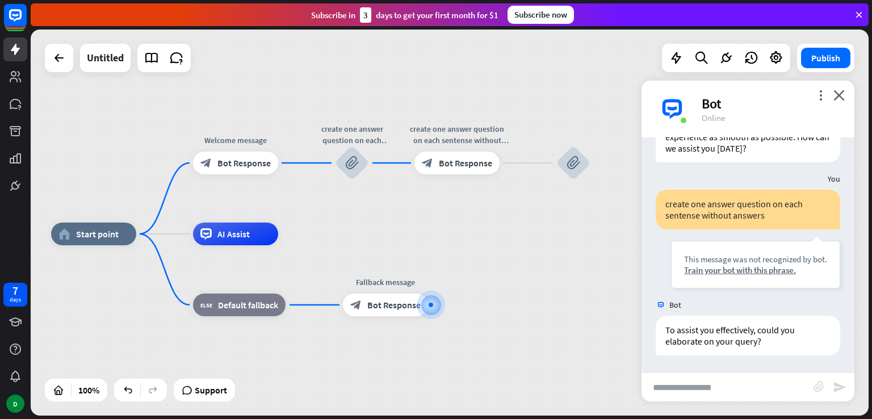
drag, startPoint x: 308, startPoint y: 149, endPoint x: 375, endPoint y: 226, distance: 102.2
click at [375, 226] on div "home_2 Start point Welcome message block_bot_response Bot Response create one a…" at bounding box center [450, 223] width 838 height 386
click at [373, 341] on div "home_2 Start point Welcome message block_bot_response Bot Response create one a…" at bounding box center [470, 427] width 838 height 386
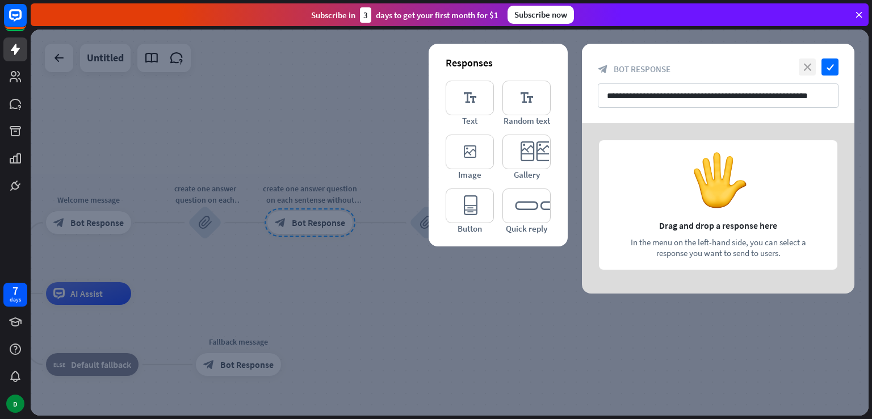
click at [813, 65] on icon "close" at bounding box center [807, 66] width 17 height 17
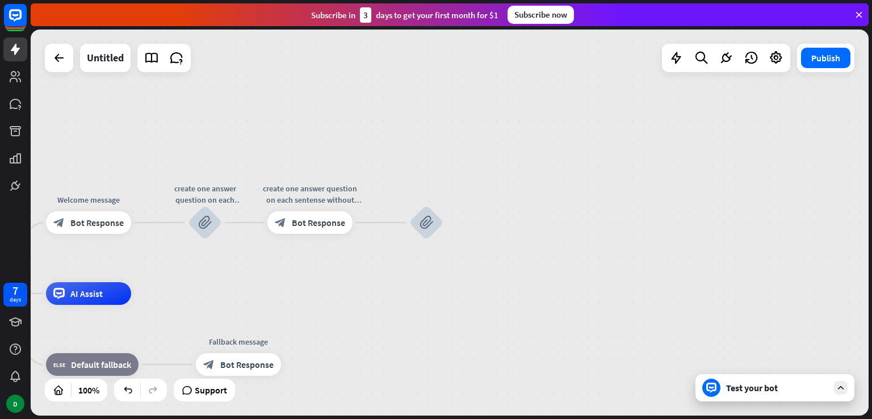
click at [70, 61] on div at bounding box center [59, 58] width 28 height 28
click at [57, 62] on icon at bounding box center [59, 58] width 14 height 14
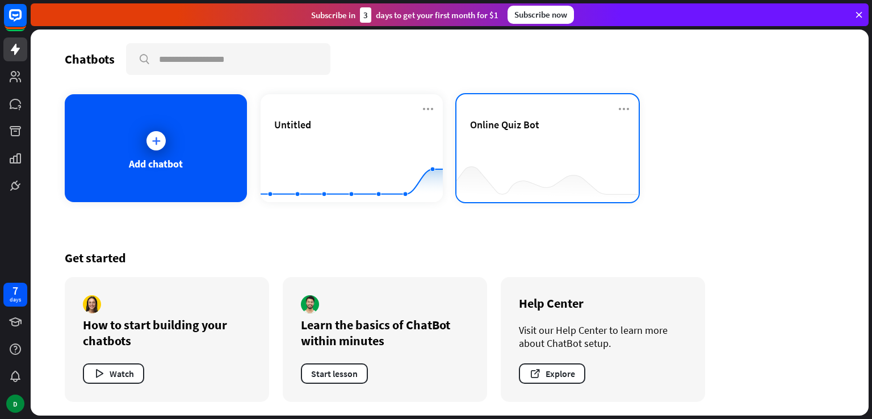
click at [563, 127] on div "Online Quiz Bot" at bounding box center [547, 124] width 155 height 13
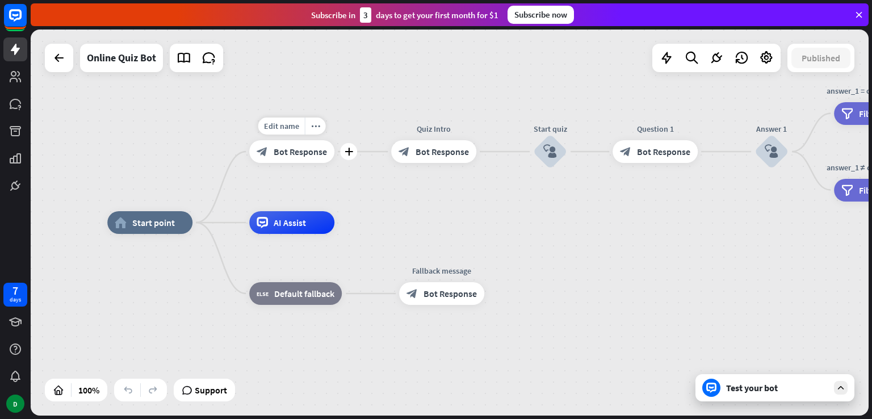
click at [301, 153] on span "Bot Response" at bounding box center [300, 151] width 53 height 11
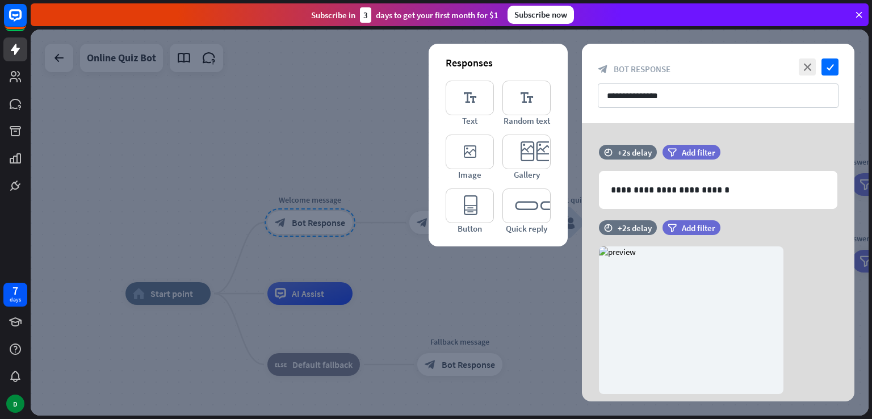
click at [343, 101] on div at bounding box center [450, 223] width 838 height 386
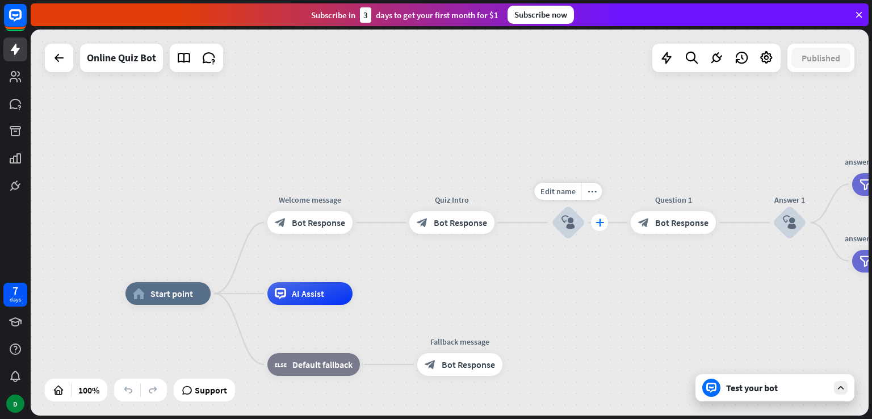
click at [592, 222] on div "plus" at bounding box center [599, 222] width 17 height 17
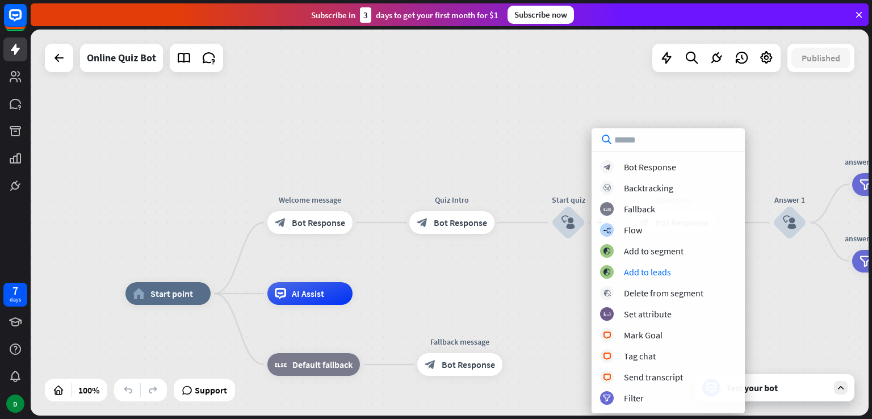
click at [520, 115] on div "home_2 Start point Welcome message block_bot_response Bot Response Quiz Intro b…" at bounding box center [450, 223] width 838 height 386
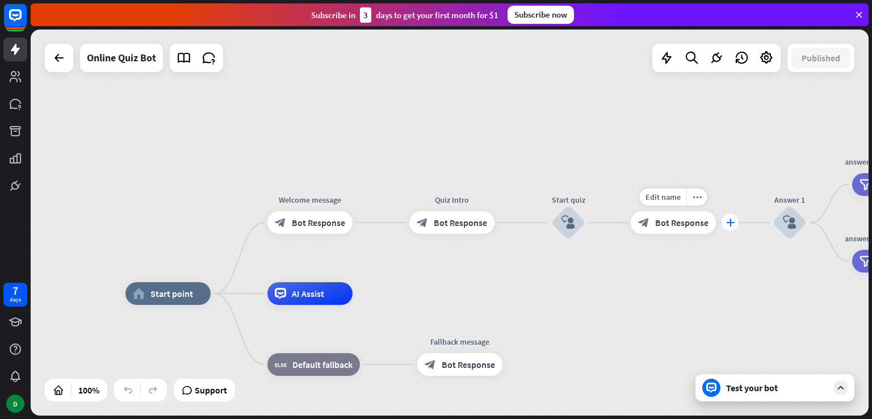
click at [733, 226] on icon "plus" at bounding box center [730, 223] width 9 height 8
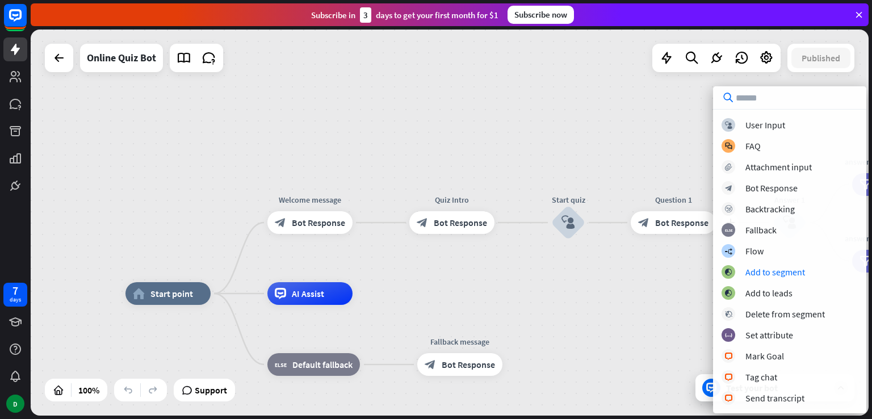
click at [508, 125] on div "home_2 Start point Welcome message block_bot_response Bot Response Quiz Intro b…" at bounding box center [450, 223] width 838 height 386
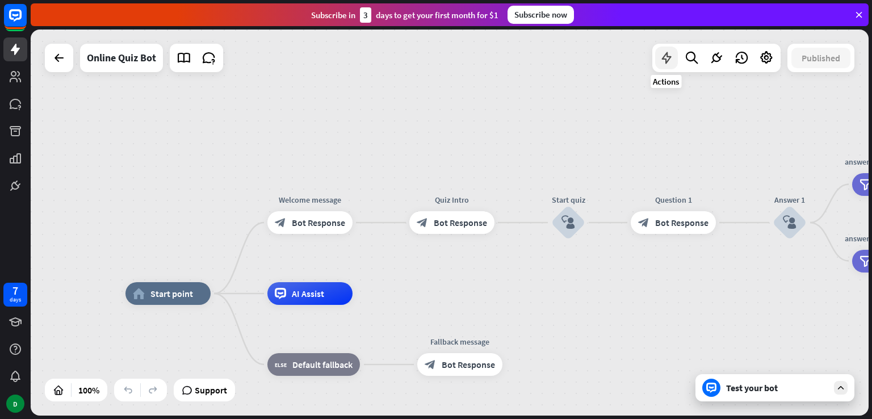
click at [673, 60] on icon at bounding box center [666, 58] width 15 height 15
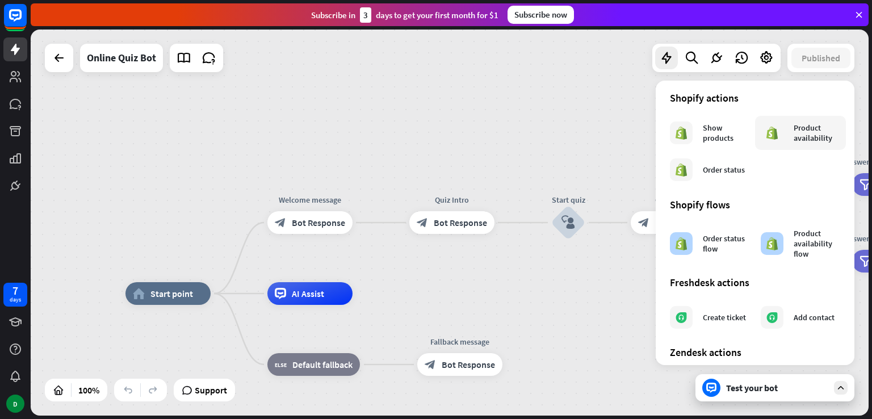
scroll to position [631, 0]
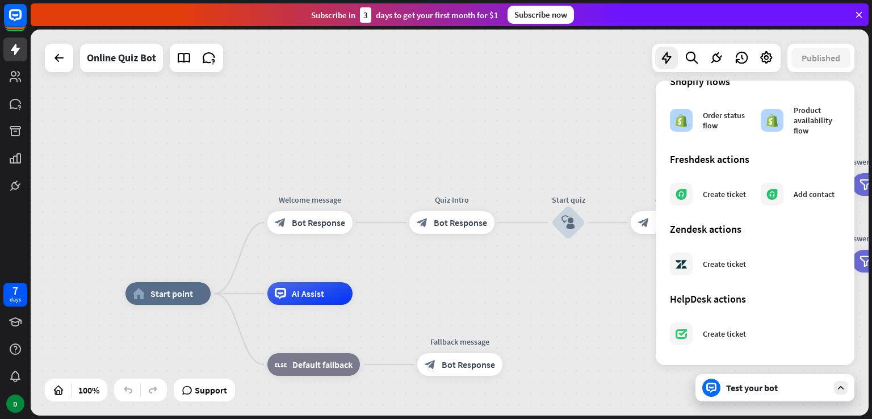
click at [535, 139] on div "home_2 Start point Welcome message block_bot_response Bot Response Quiz Intro b…" at bounding box center [450, 223] width 838 height 386
click at [550, 148] on div "home_2 Start point Welcome message block_bot_response Bot Response Quiz Intro b…" at bounding box center [450, 223] width 838 height 386
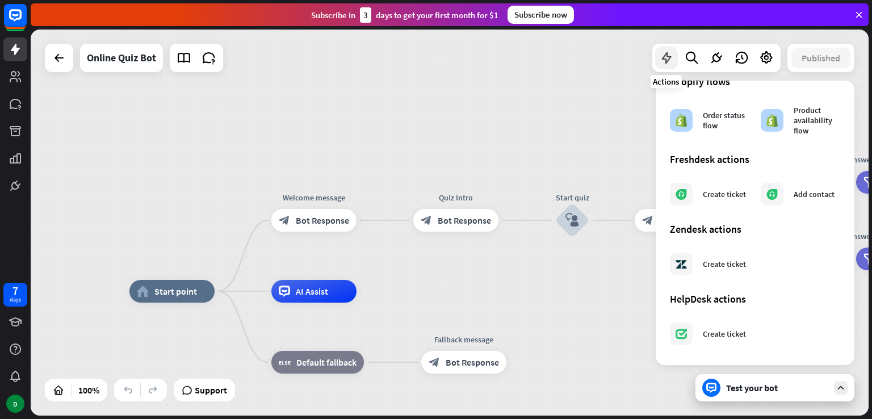
click at [666, 60] on icon at bounding box center [666, 58] width 15 height 15
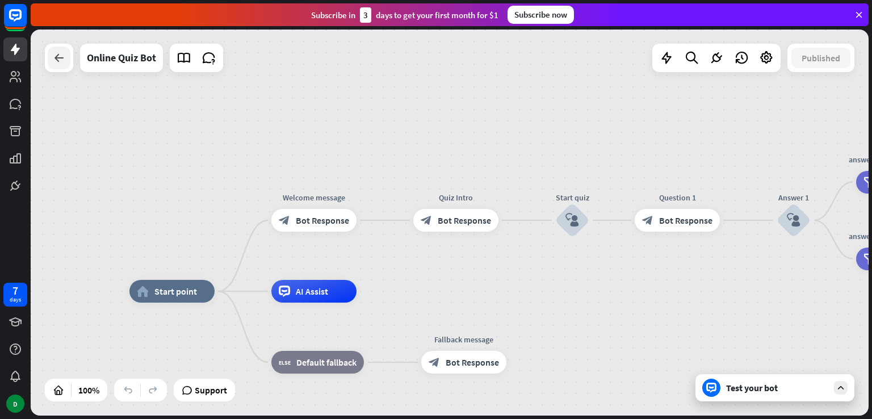
click at [55, 57] on icon at bounding box center [59, 58] width 14 height 14
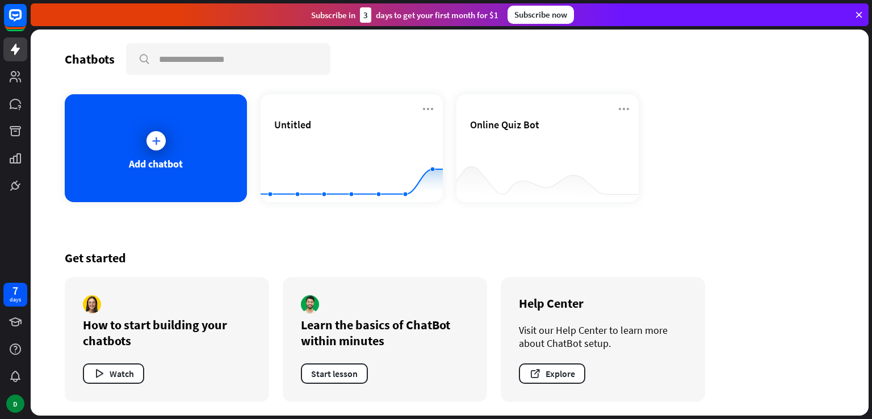
click at [860, 14] on icon at bounding box center [859, 15] width 10 height 10
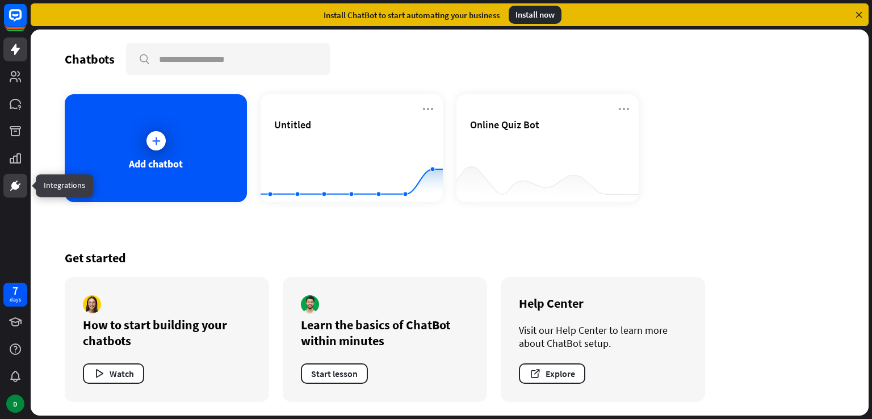
click at [11, 180] on icon at bounding box center [16, 186] width 14 height 14
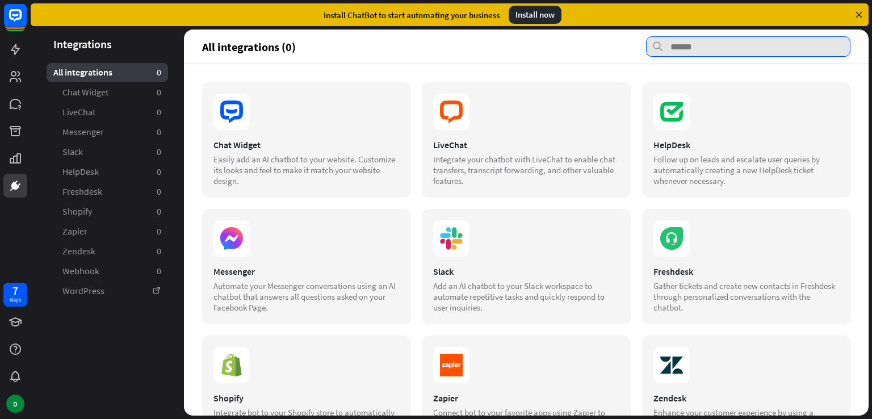
click at [718, 53] on input "text" at bounding box center [748, 46] width 204 height 20
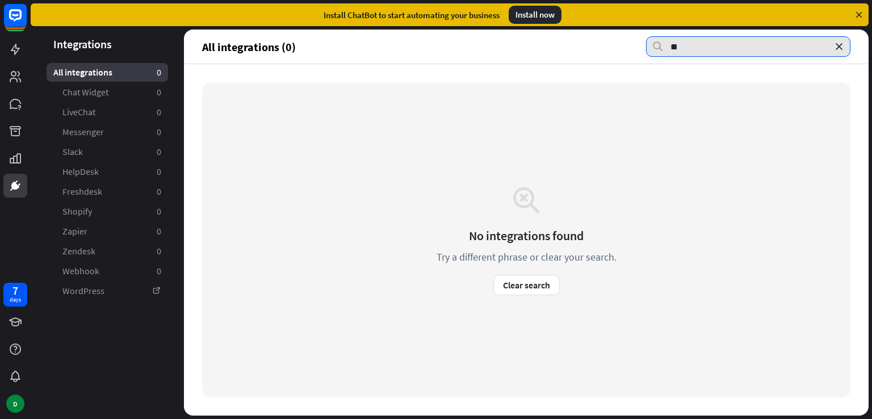
type input "**"
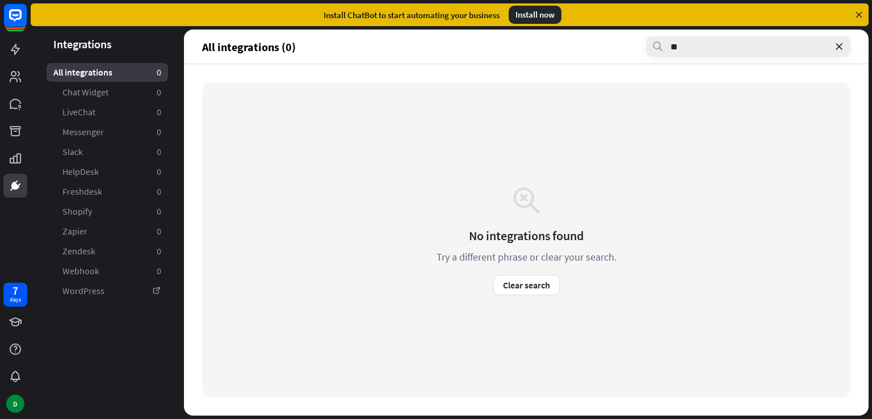
click at [843, 50] on icon at bounding box center [839, 46] width 11 height 11
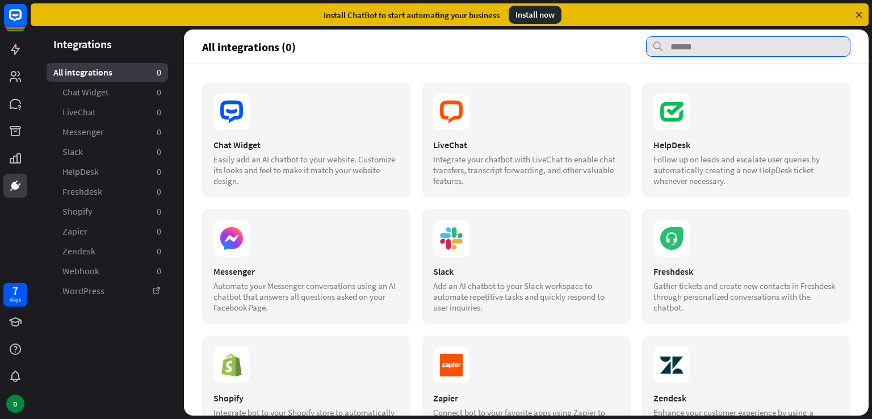
click at [785, 50] on input "text" at bounding box center [748, 46] width 204 height 20
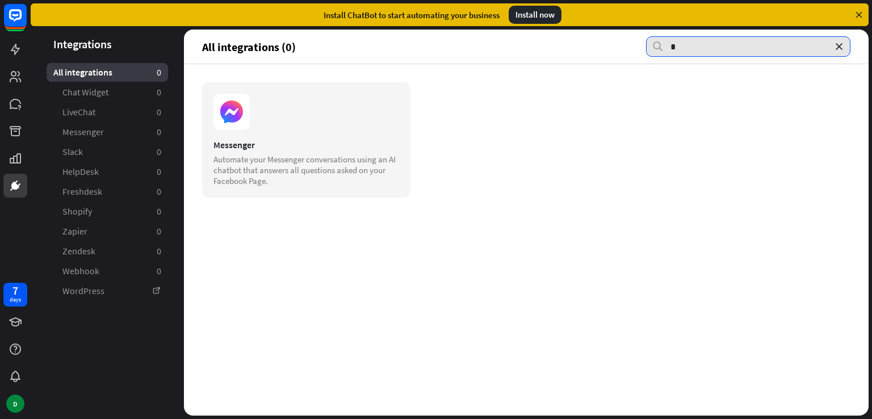
type input "*"
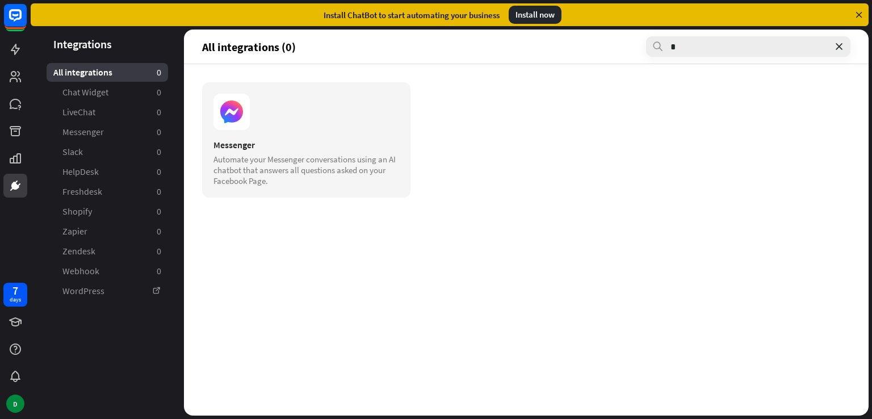
click at [839, 49] on icon at bounding box center [839, 46] width 11 height 11
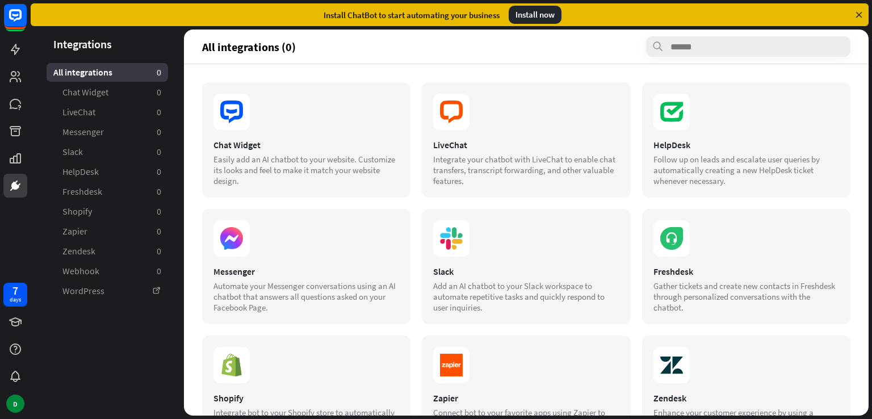
click at [414, 136] on section "Chat Widget Easily add an AI chatbot to your website. Customize its looks and f…" at bounding box center [526, 329] width 648 height 495
click at [484, 89] on div "LiveChat Integrate your chatbot with LiveChat to enable chat transfers, transcr…" at bounding box center [526, 139] width 208 height 115
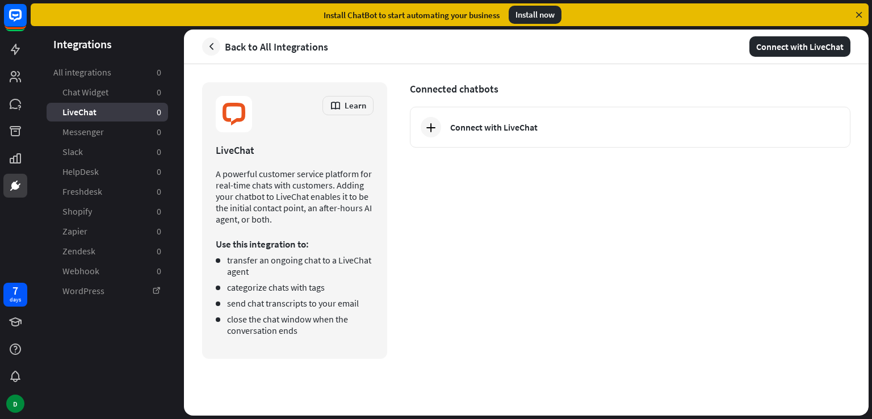
click at [220, 46] on link "Back to All Integrations" at bounding box center [265, 46] width 126 height 18
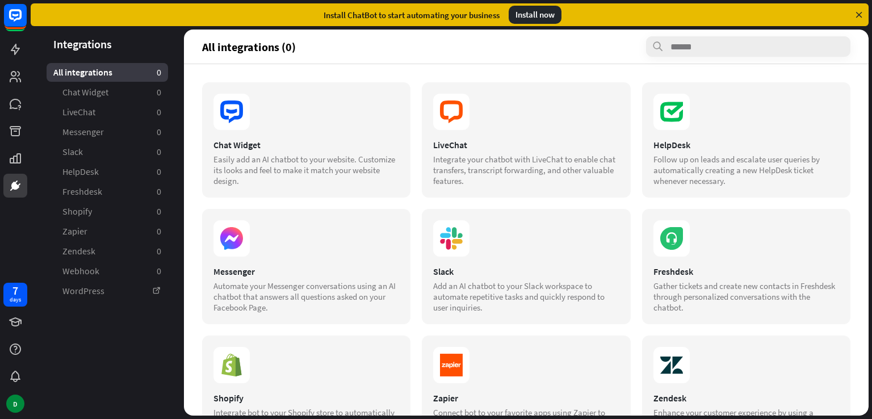
click at [474, 58] on header "All integrations (0)" at bounding box center [526, 47] width 685 height 34
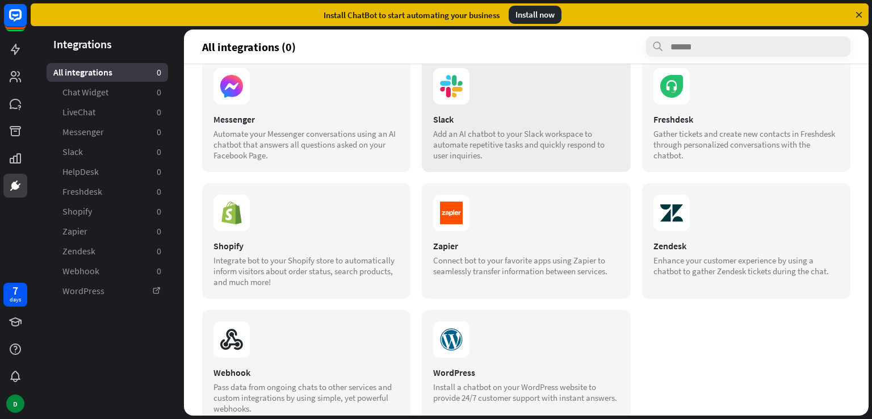
scroll to position [179, 0]
